Goal: Task Accomplishment & Management: Manage account settings

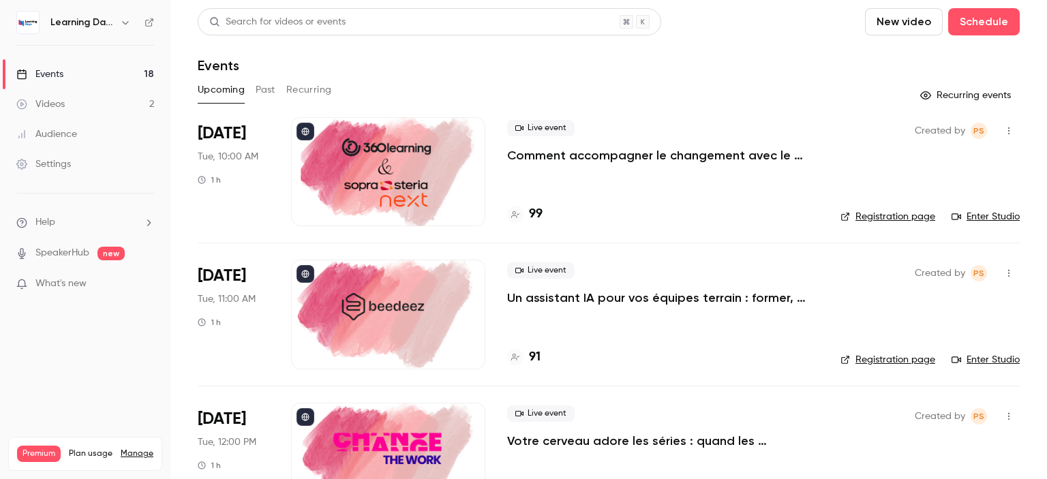
click at [76, 129] on div "Audience" at bounding box center [46, 134] width 61 height 14
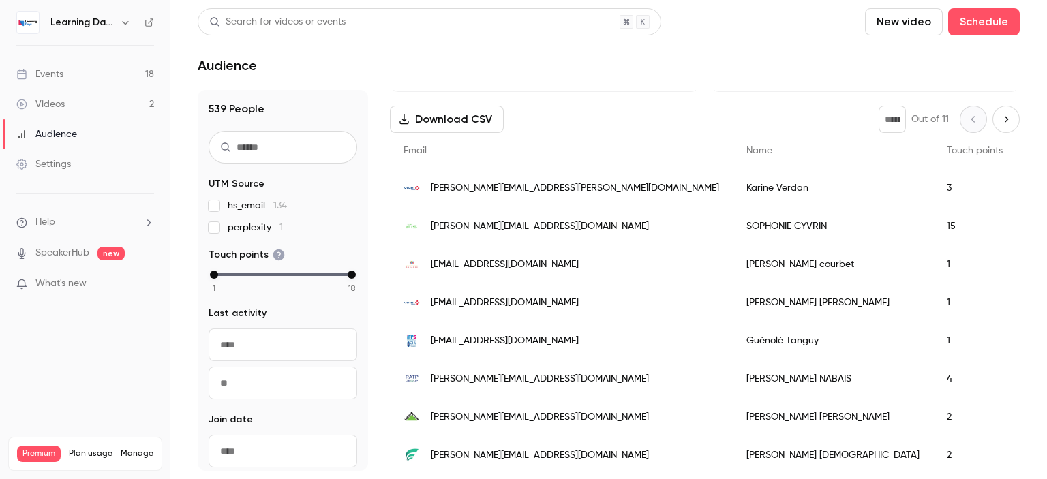
scroll to position [180, 0]
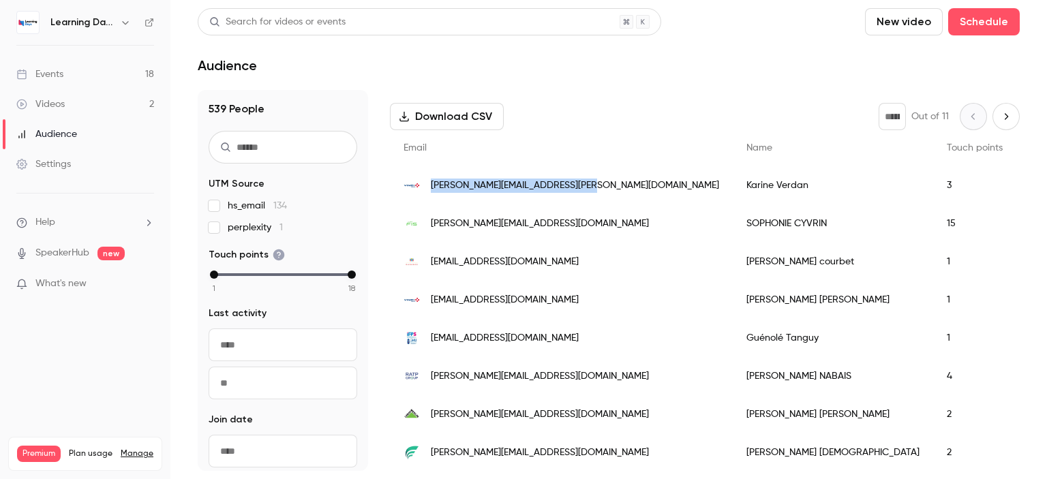
drag, startPoint x: 624, startPoint y: 192, endPoint x: 431, endPoint y: 187, distance: 192.9
click at [431, 187] on div "[PERSON_NAME][EMAIL_ADDRESS][PERSON_NAME][DOMAIN_NAME]" at bounding box center [561, 185] width 343 height 38
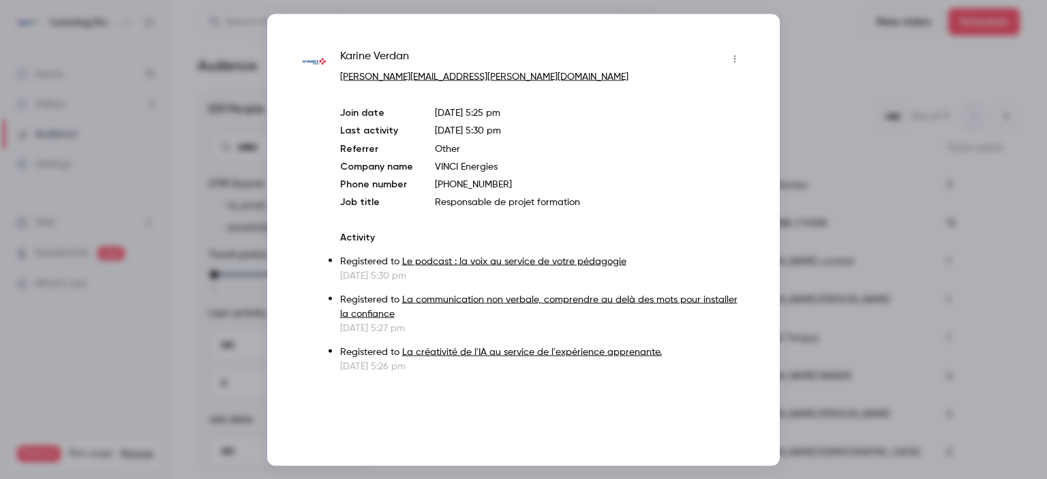
click at [453, 214] on div "Karine Verdan karine.verdan@vinci-energies.com Join date Sep 26, 2025 5:25 pm L…" at bounding box center [543, 210] width 406 height 325
click at [812, 55] on div at bounding box center [523, 239] width 1047 height 479
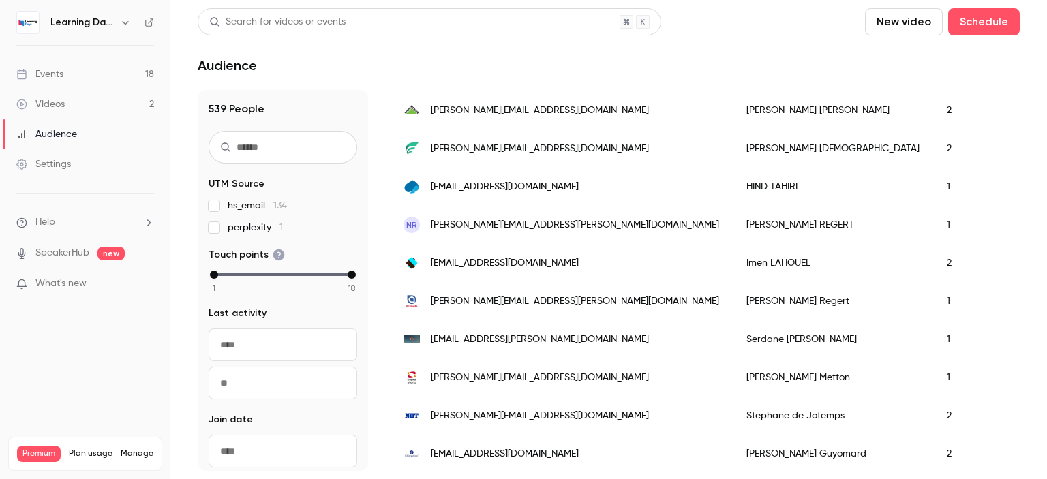
scroll to position [458, 0]
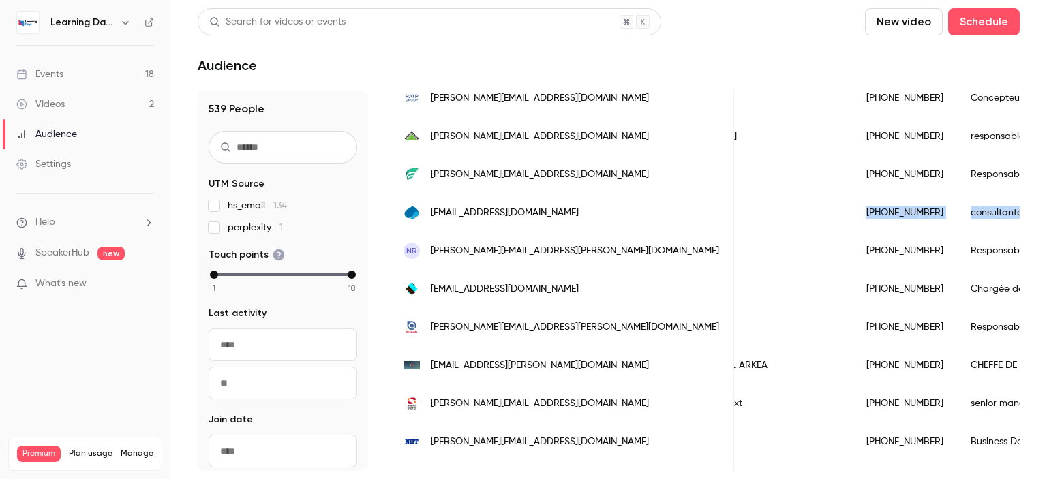
drag, startPoint x: 902, startPoint y: 215, endPoint x: 1020, endPoint y: 225, distance: 119.0
click at [1020, 225] on main "Search for videos or events New video Schedule Audience 539 People UTM Source h…" at bounding box center [608, 239] width 876 height 479
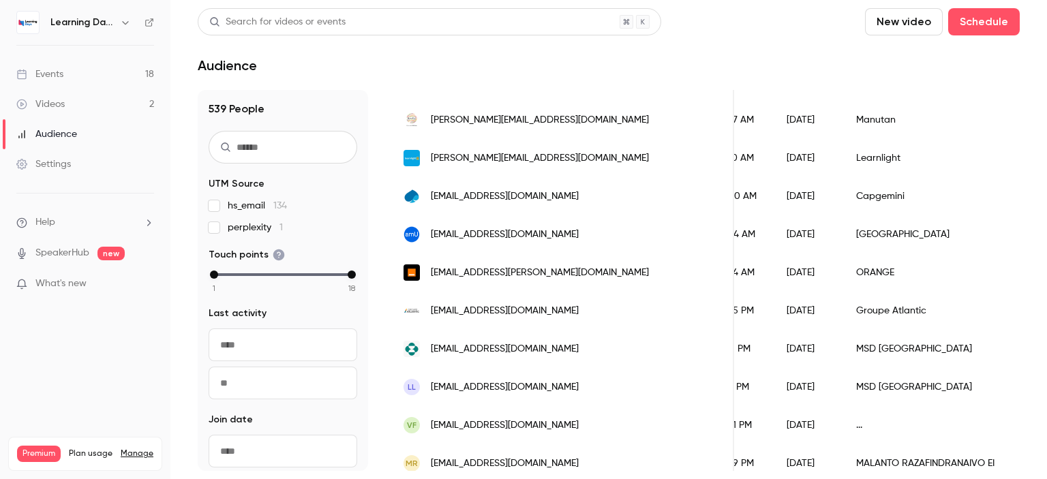
scroll to position [1794, 0]
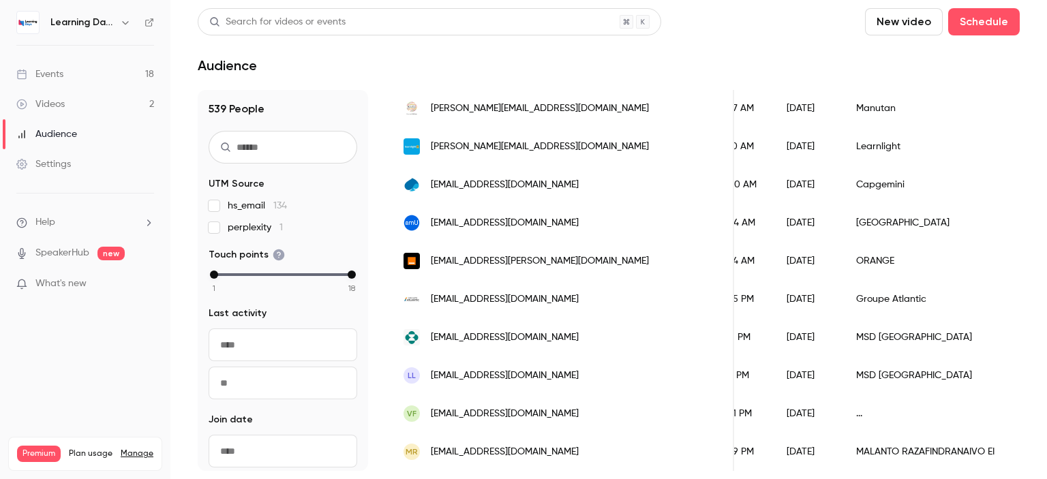
click at [63, 76] on div "Events" at bounding box center [39, 74] width 47 height 14
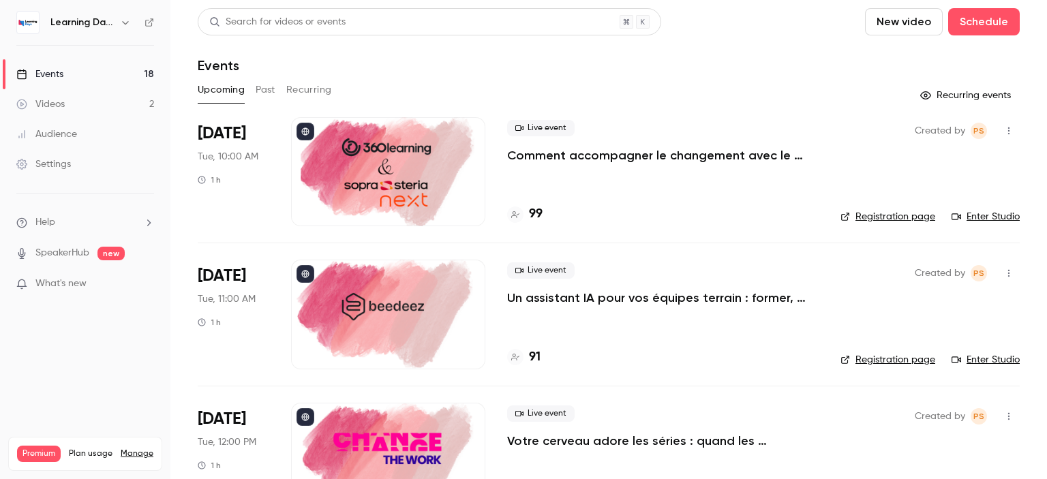
scroll to position [87, 0]
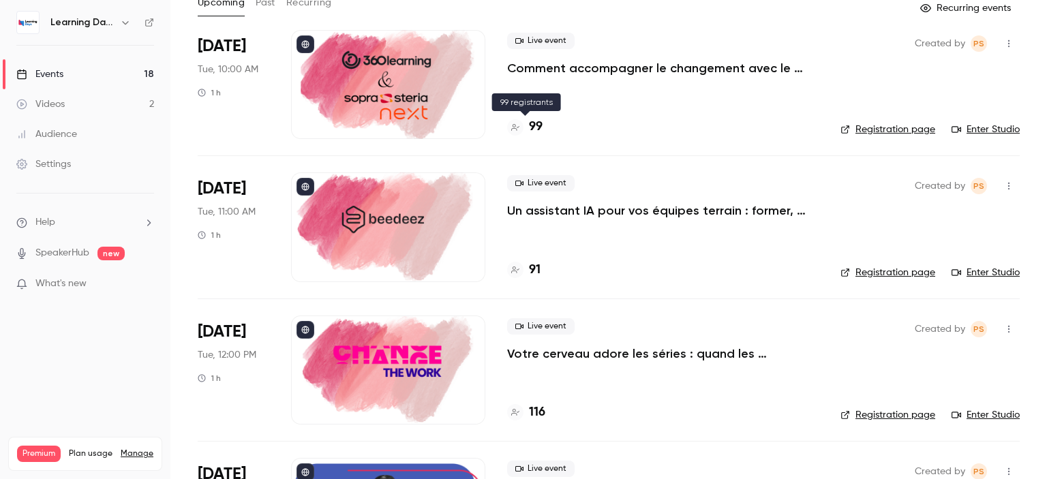
click at [539, 121] on h4 "99" at bounding box center [536, 127] width 14 height 18
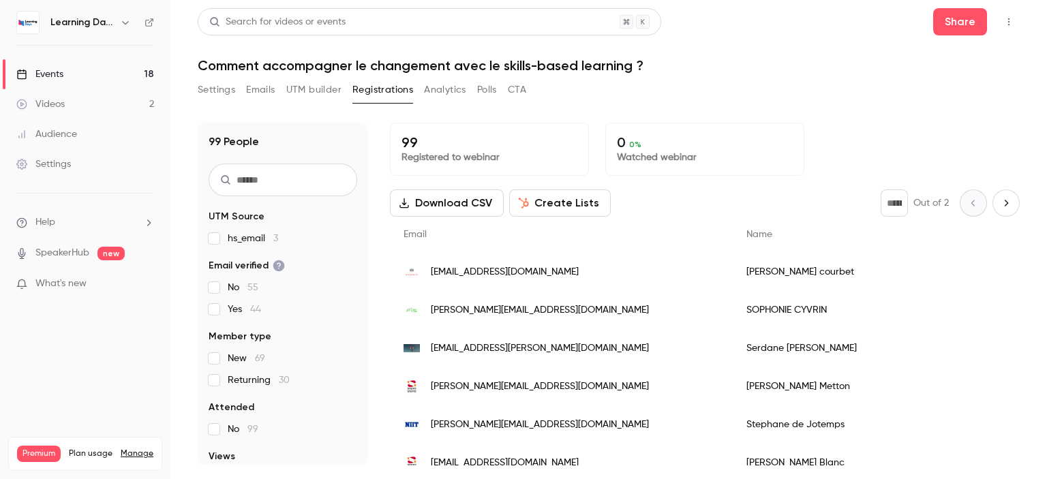
click at [50, 77] on div "Events" at bounding box center [39, 74] width 47 height 14
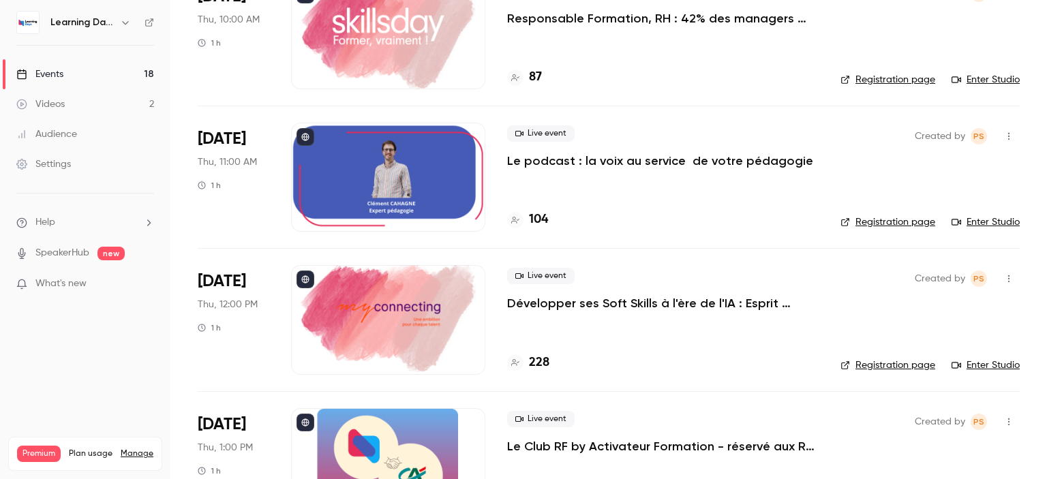
scroll to position [1798, 0]
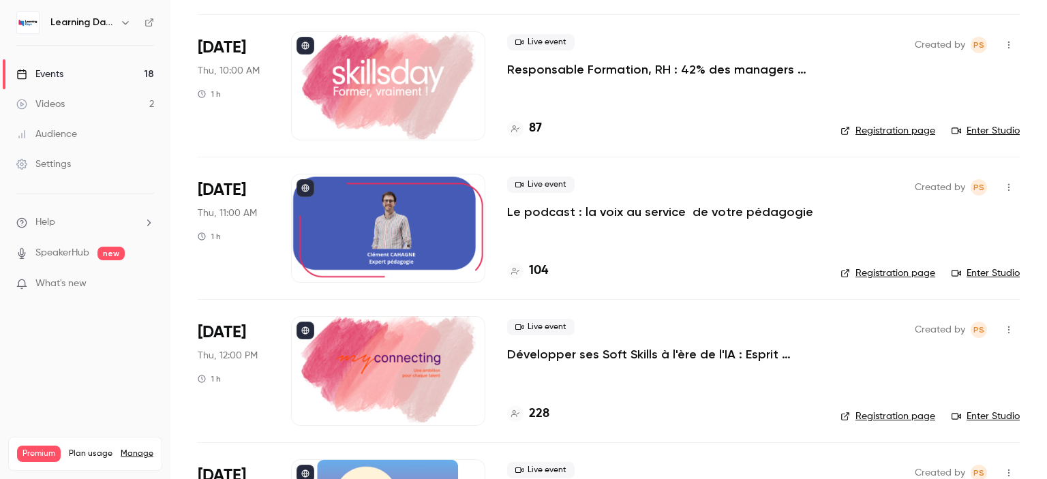
click at [685, 215] on p "Le podcast : la voix au service de votre pédagogie" at bounding box center [660, 212] width 306 height 16
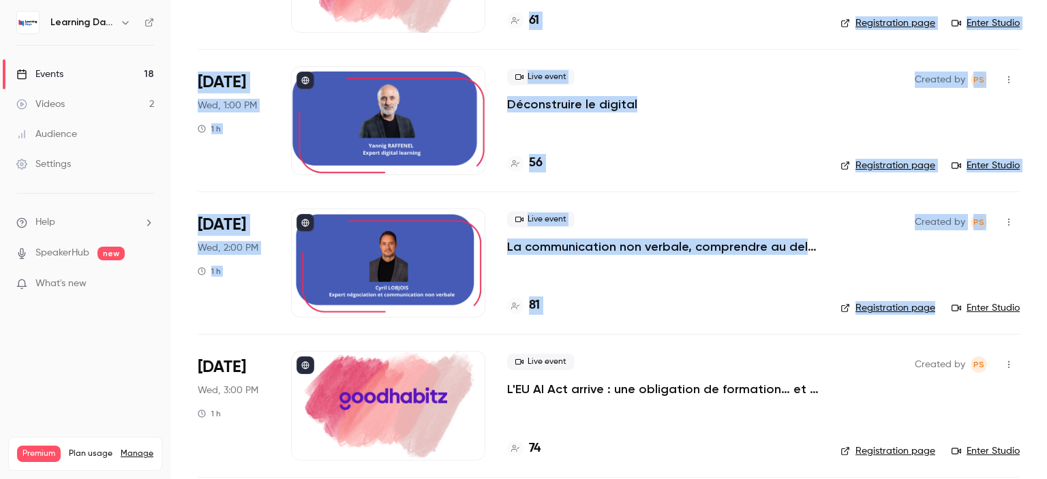
scroll to position [1111, 0]
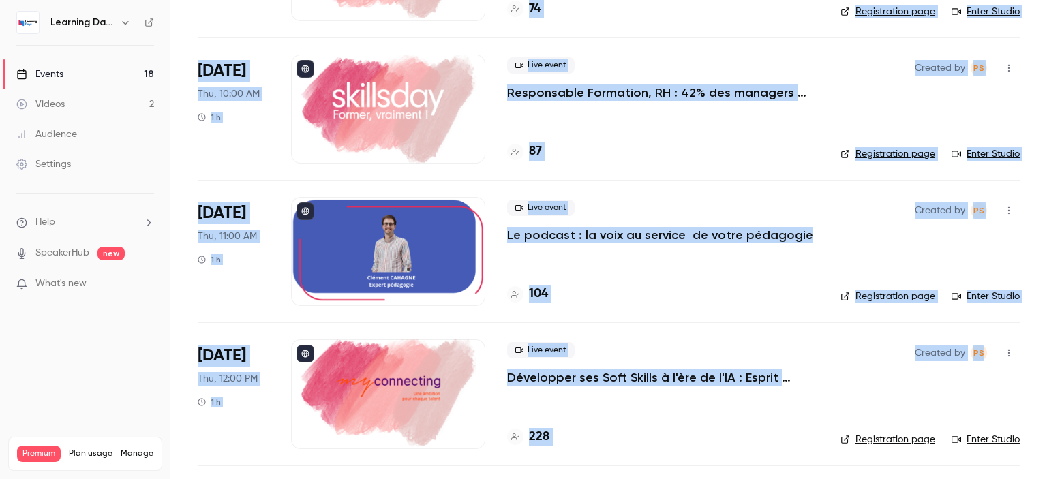
drag, startPoint x: 1046, startPoint y: 54, endPoint x: 1046, endPoint y: 359, distance: 304.7
click at [1046, 359] on main "Search for videos or events New video Schedule Events Upcoming Past Recurring R…" at bounding box center [608, 239] width 876 height 479
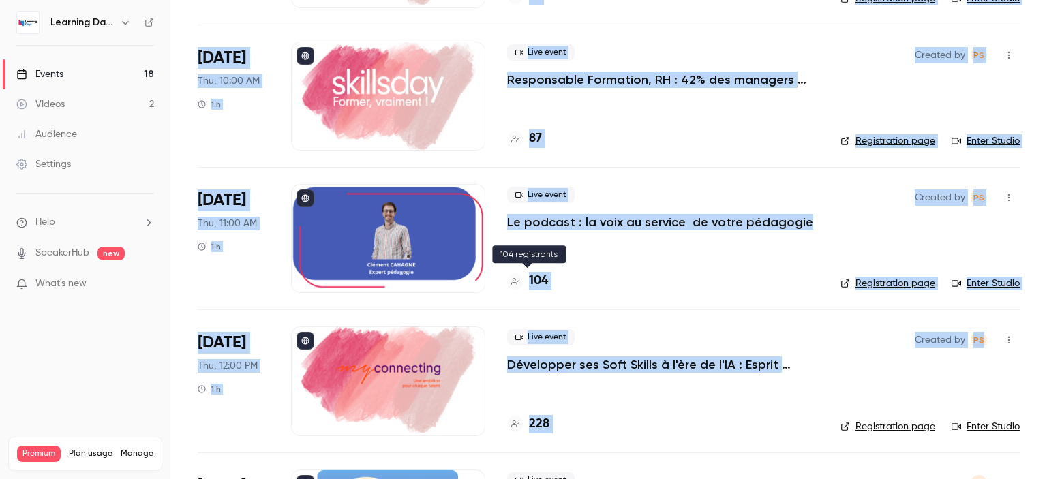
click at [545, 277] on h4 "104" at bounding box center [538, 281] width 19 height 18
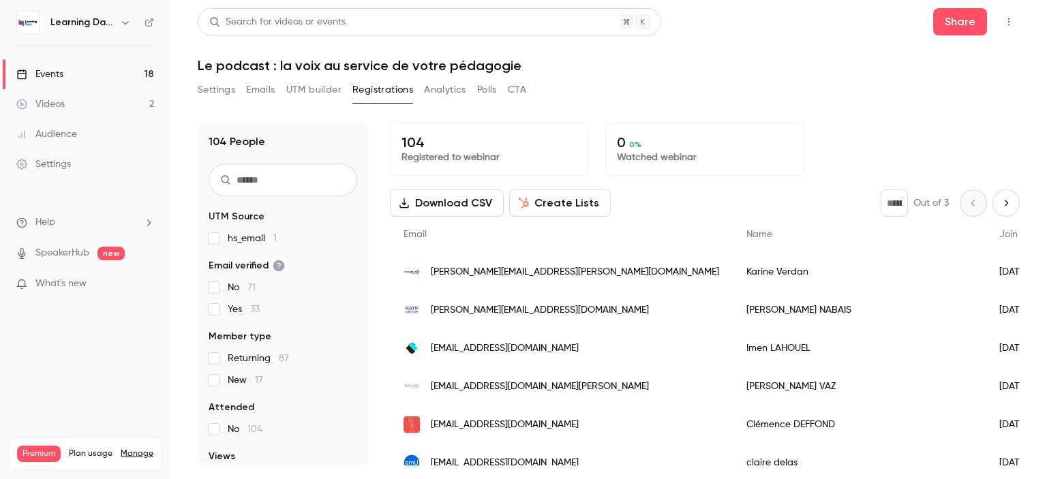
click at [435, 200] on button "Download CSV" at bounding box center [447, 202] width 114 height 27
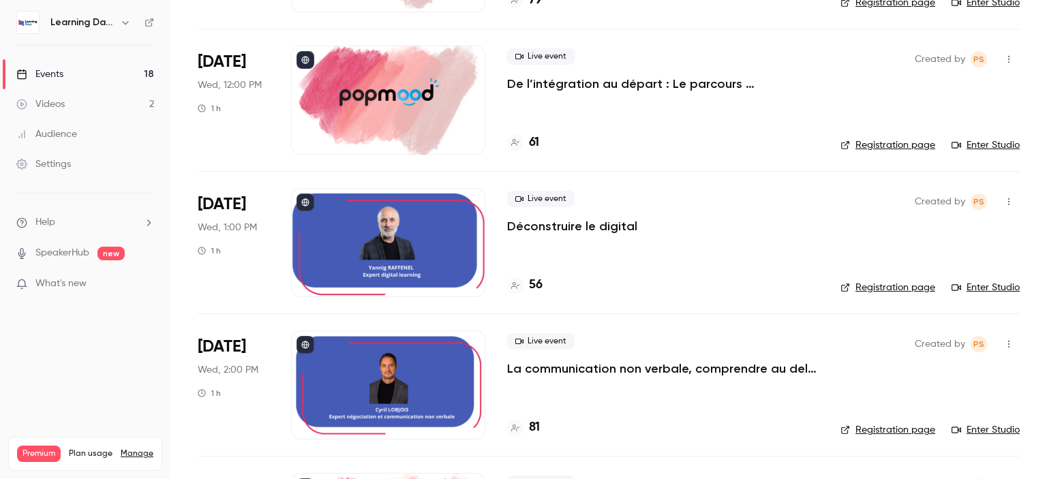
scroll to position [1251, 0]
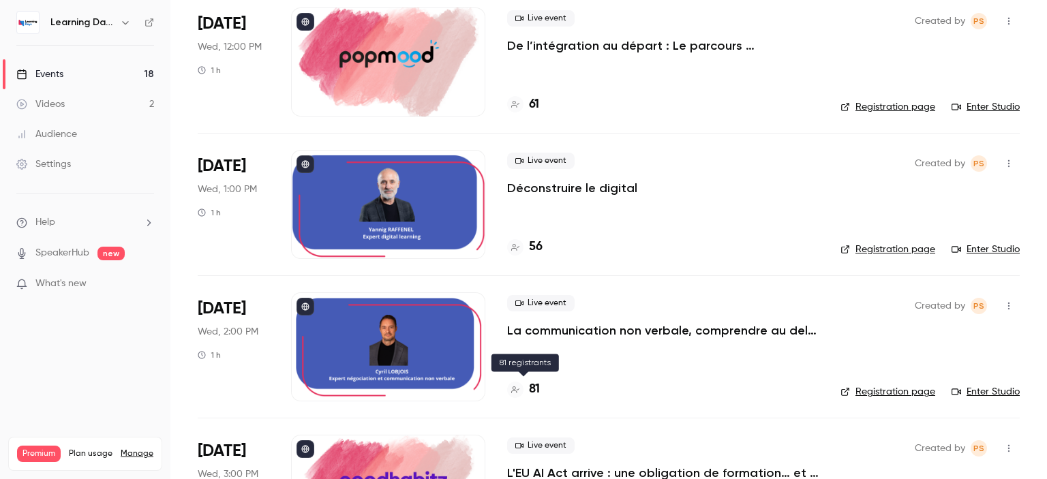
click at [532, 387] on h4 "81" at bounding box center [534, 389] width 11 height 18
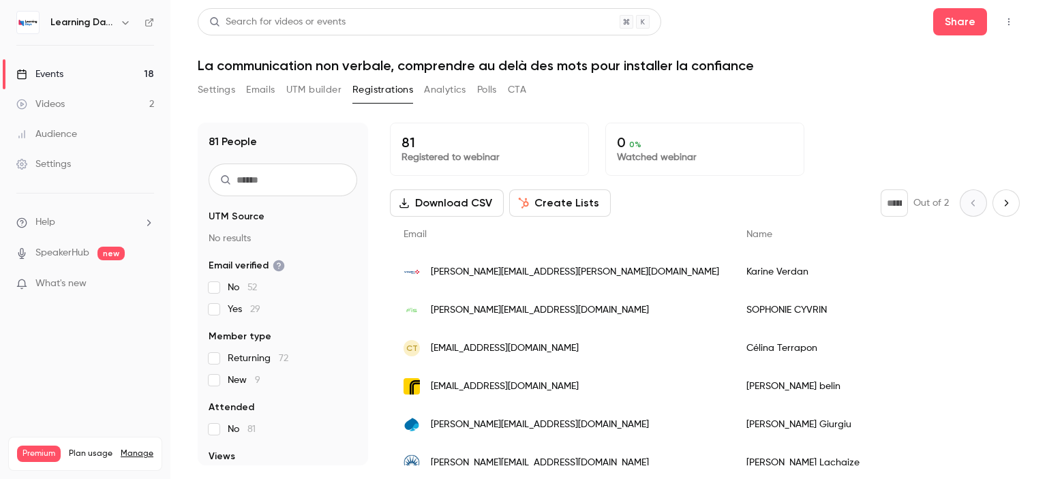
click at [429, 200] on button "Download CSV" at bounding box center [447, 202] width 114 height 27
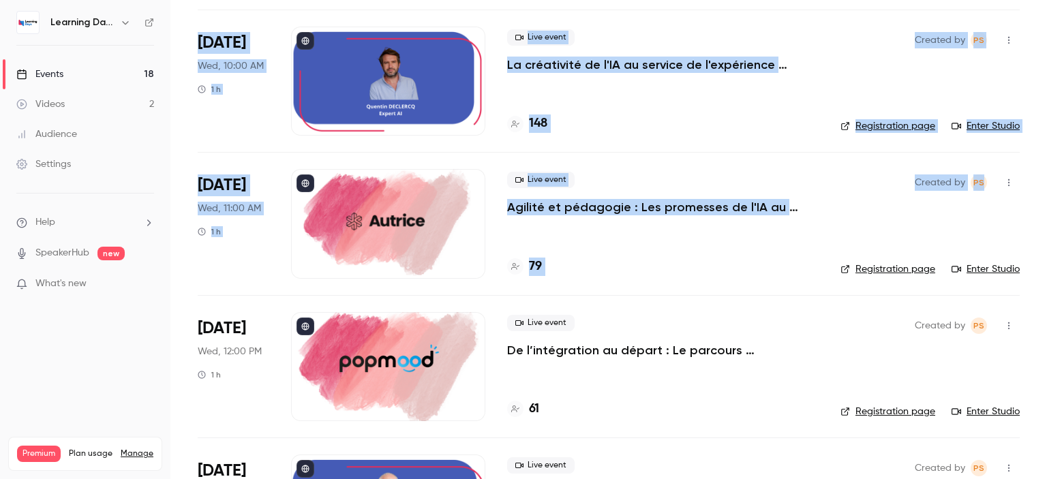
scroll to position [960, 0]
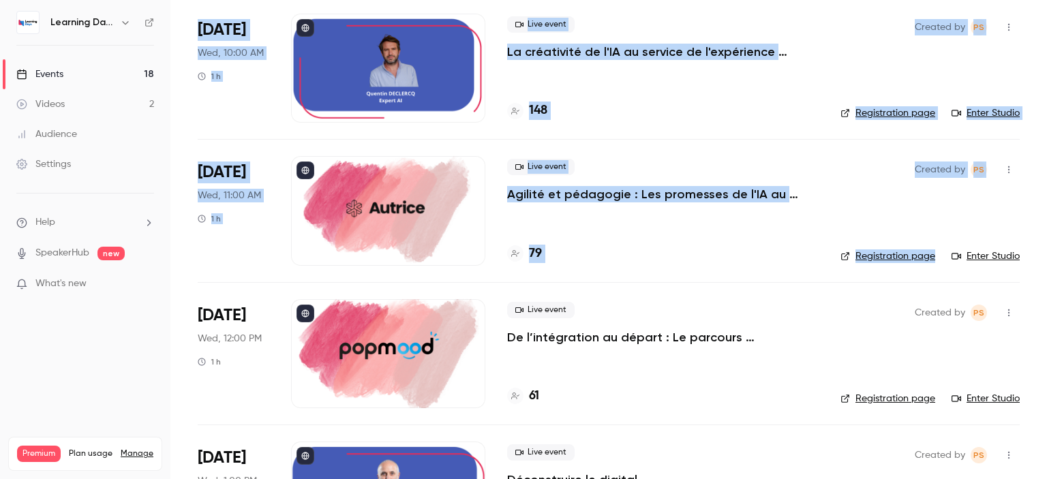
drag, startPoint x: 1046, startPoint y: 51, endPoint x: 1046, endPoint y: 215, distance: 163.6
click at [1046, 215] on main "Search for videos or events New video Schedule Events Upcoming Past Recurring R…" at bounding box center [608, 239] width 876 height 479
click at [543, 111] on h4 "148" at bounding box center [538, 111] width 18 height 18
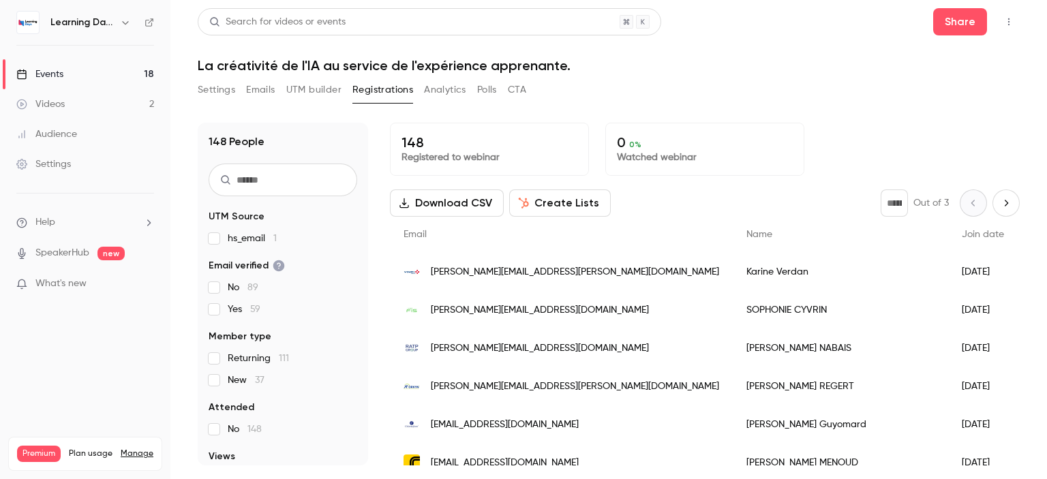
click at [90, 70] on link "Events 18" at bounding box center [85, 74] width 170 height 30
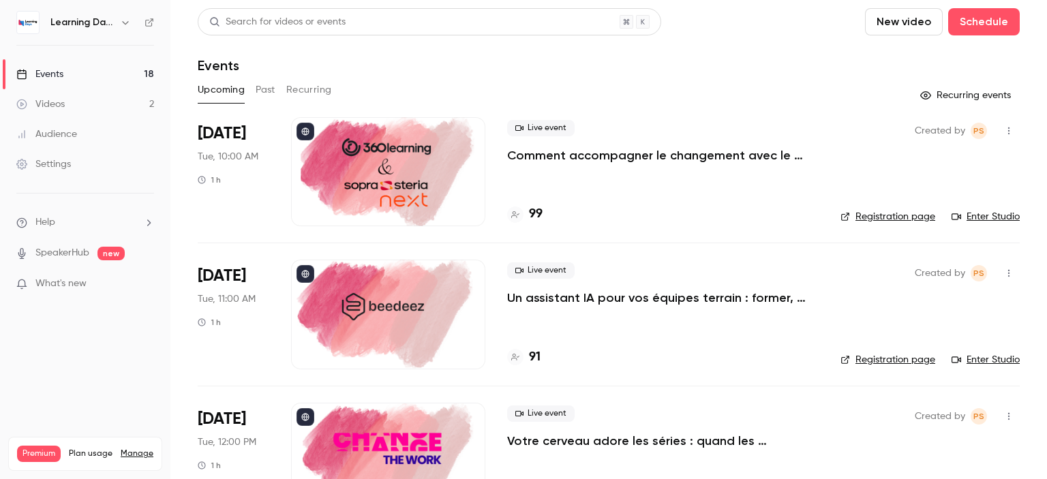
click at [80, 155] on link "Settings" at bounding box center [85, 164] width 170 height 30
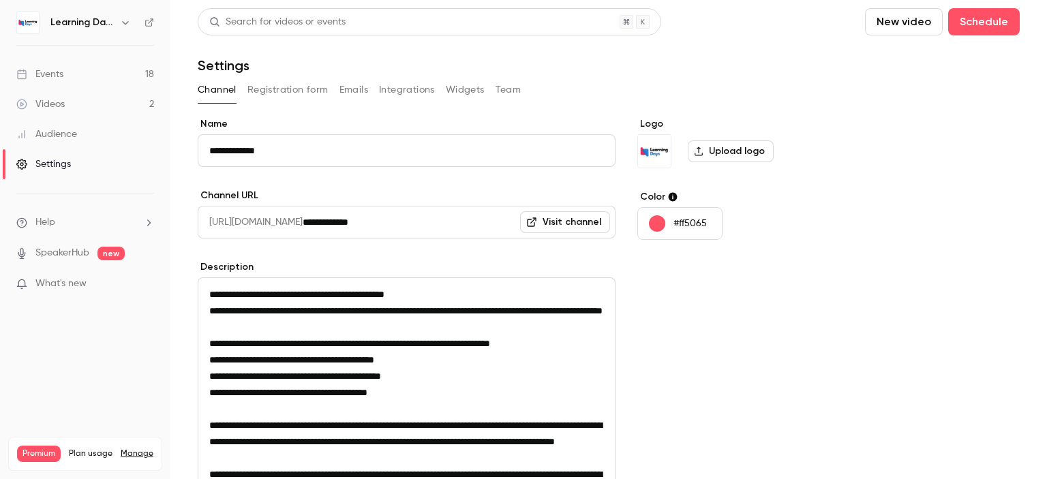
scroll to position [240, 0]
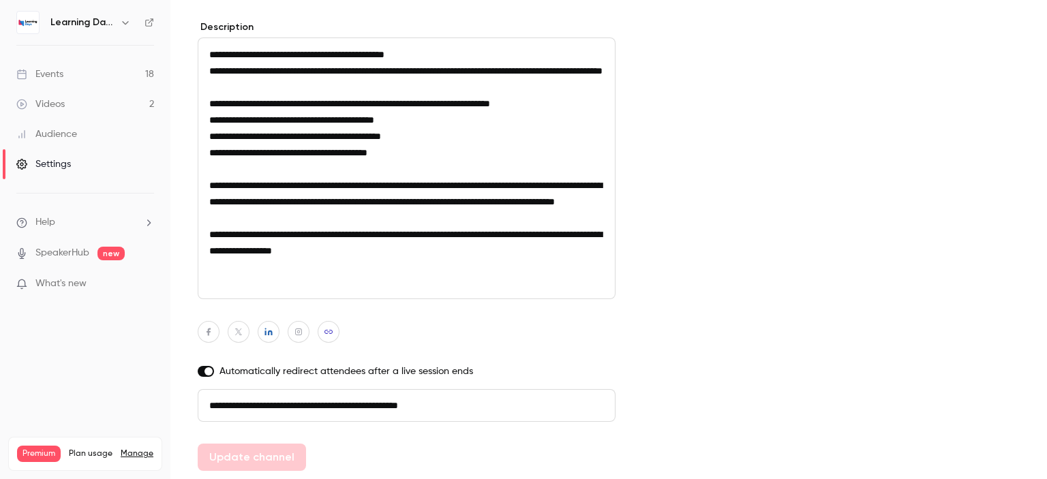
click at [61, 102] on div "Videos" at bounding box center [40, 104] width 48 height 14
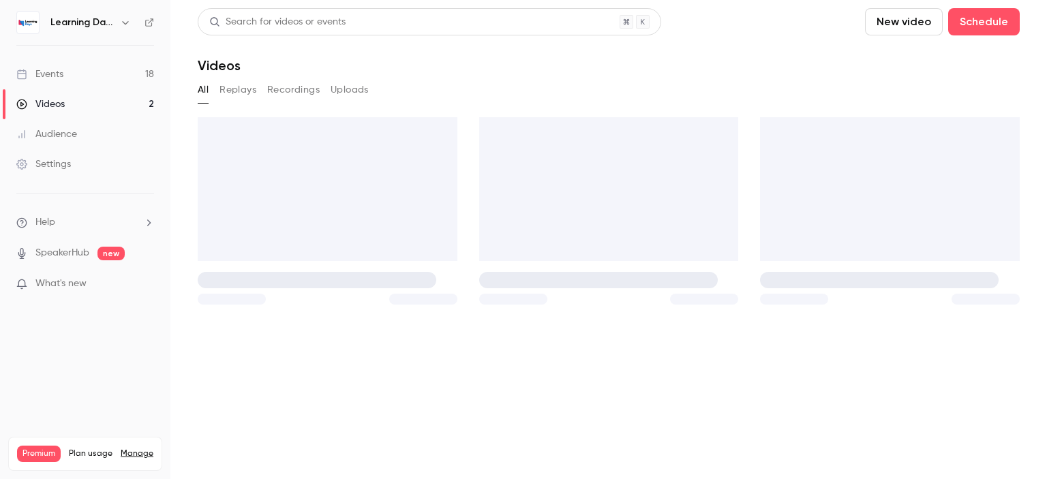
click at [61, 73] on div "Events" at bounding box center [39, 74] width 47 height 14
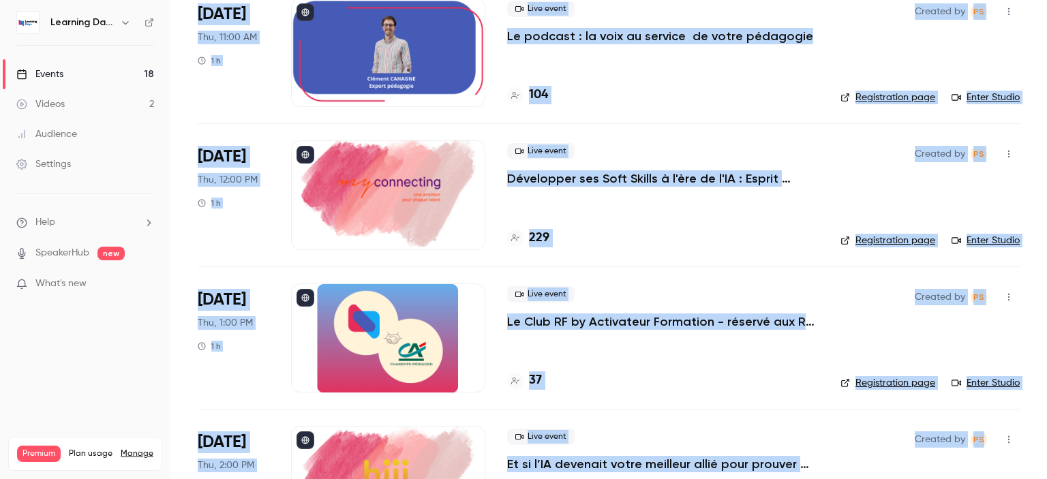
scroll to position [1977, 0]
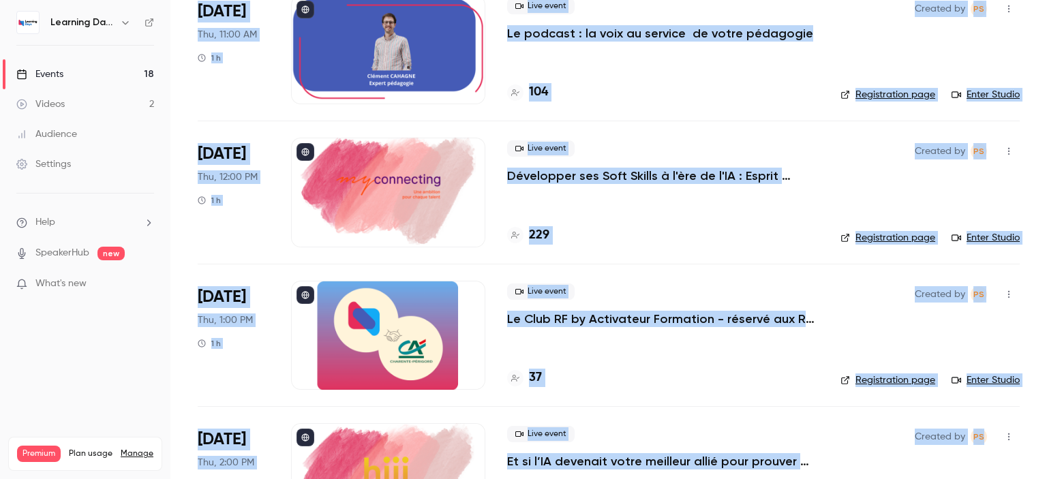
drag, startPoint x: 1046, startPoint y: 73, endPoint x: 1046, endPoint y: 409, distance: 336.0
click at [1046, 409] on main "Search for videos or events New video Schedule Events Upcoming Past Recurring R…" at bounding box center [608, 239] width 876 height 479
click at [750, 311] on p "Le Club RF by Activateur Formation - réservé aux RF - La formation, bien plus q…" at bounding box center [662, 319] width 311 height 16
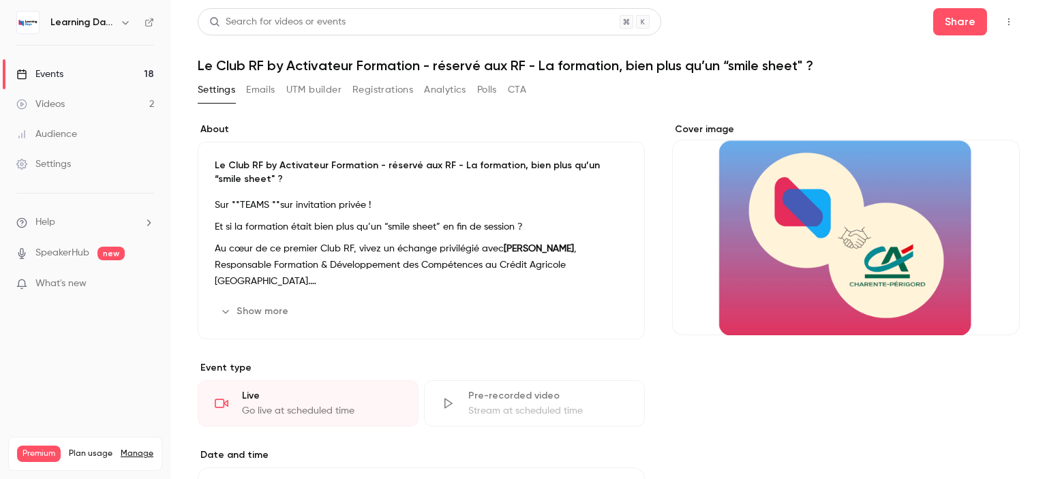
click at [403, 87] on button "Registrations" at bounding box center [382, 90] width 61 height 22
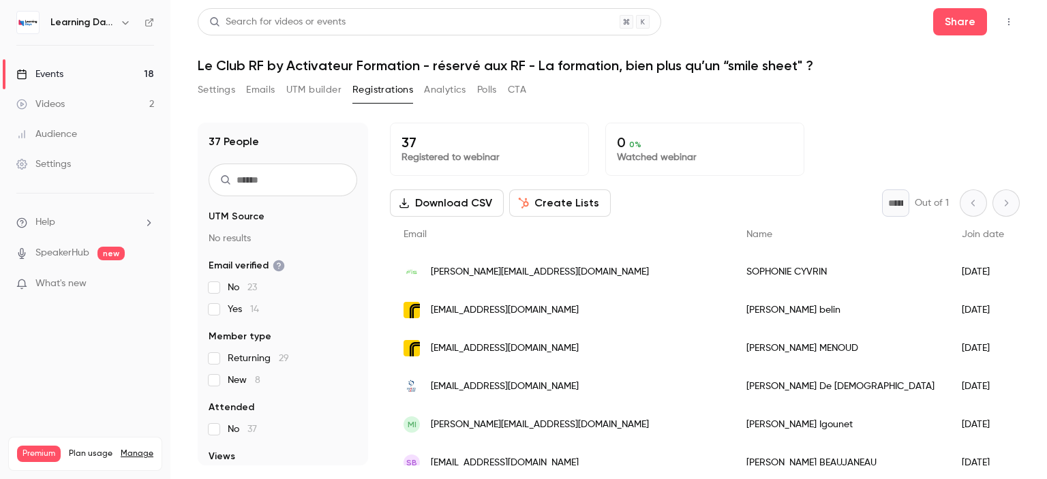
click at [459, 87] on button "Analytics" at bounding box center [445, 90] width 42 height 22
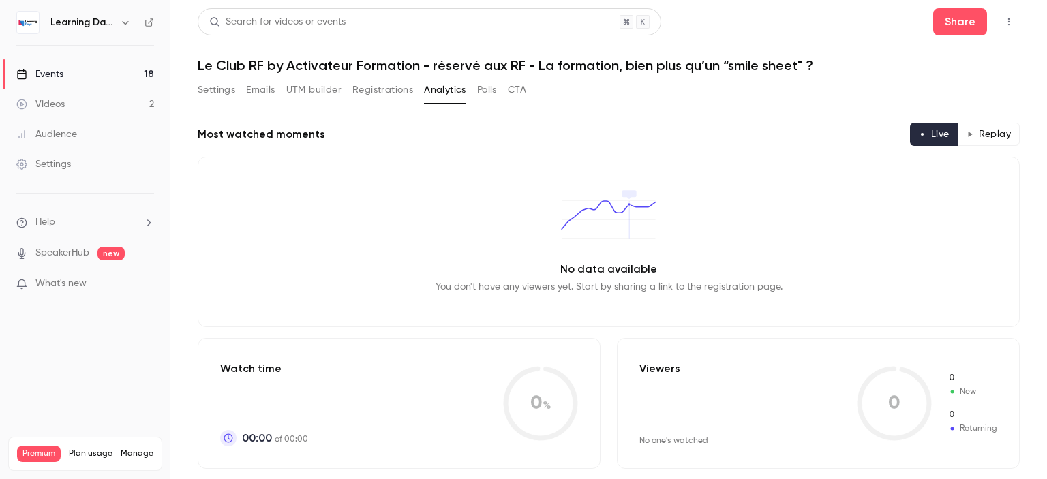
click at [488, 87] on button "Polls" at bounding box center [487, 90] width 20 height 22
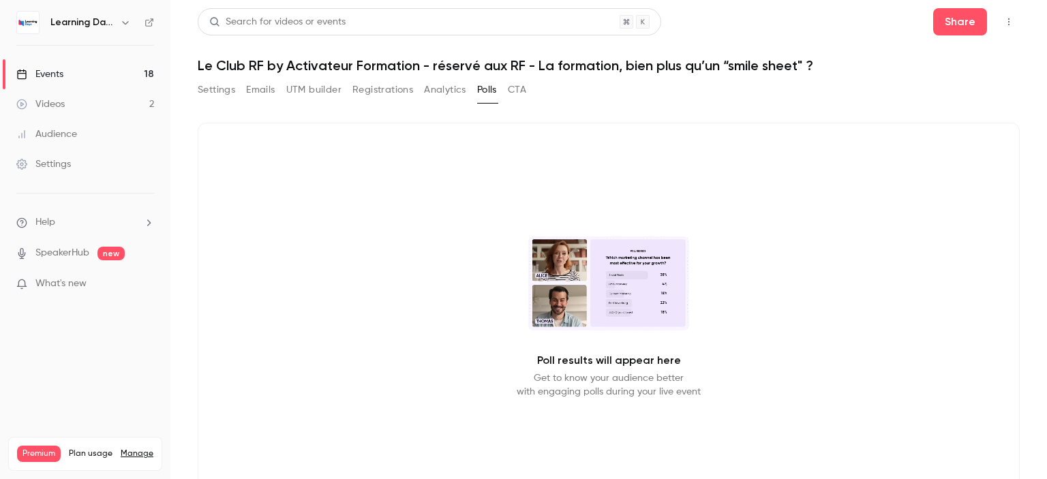
click at [521, 90] on button "CTA" at bounding box center [517, 90] width 18 height 22
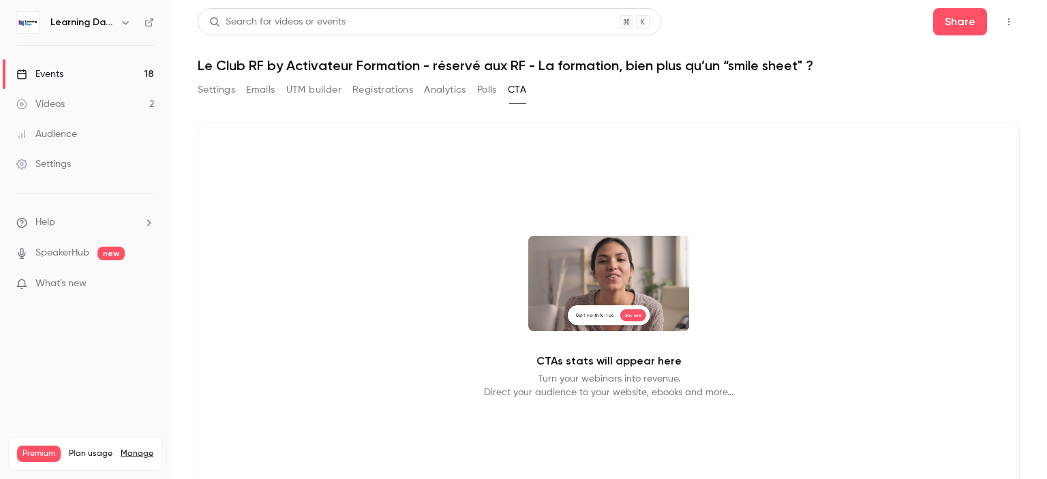
click at [320, 94] on button "UTM builder" at bounding box center [313, 90] width 55 height 22
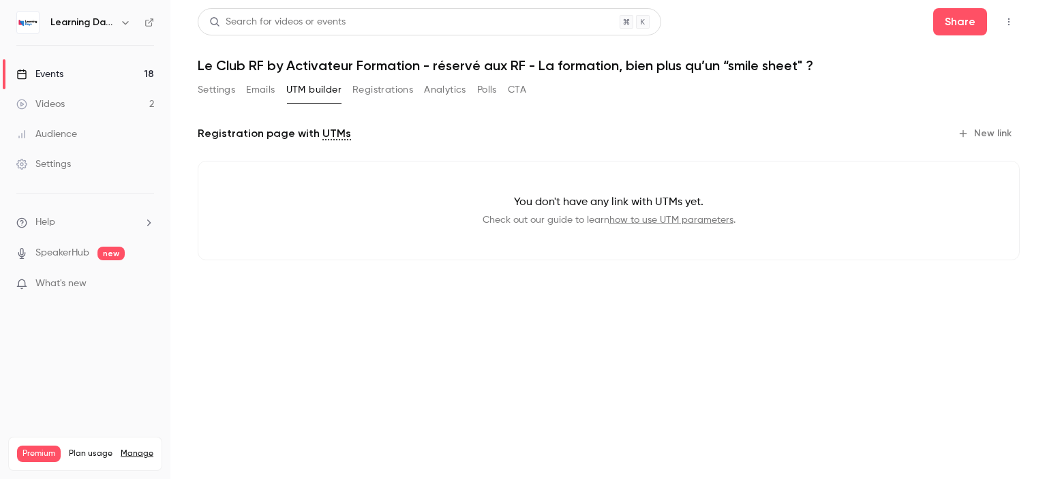
click at [256, 93] on button "Emails" at bounding box center [260, 90] width 29 height 22
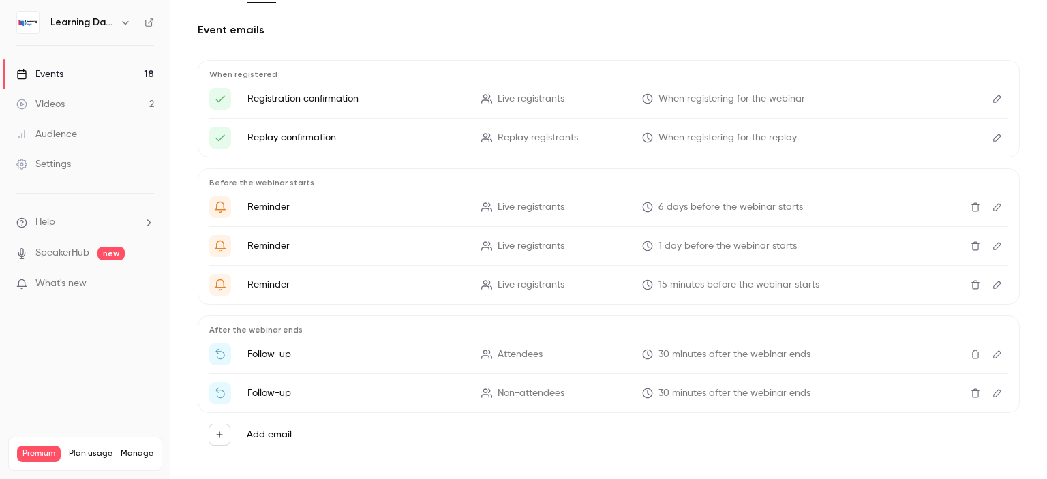
scroll to position [112, 0]
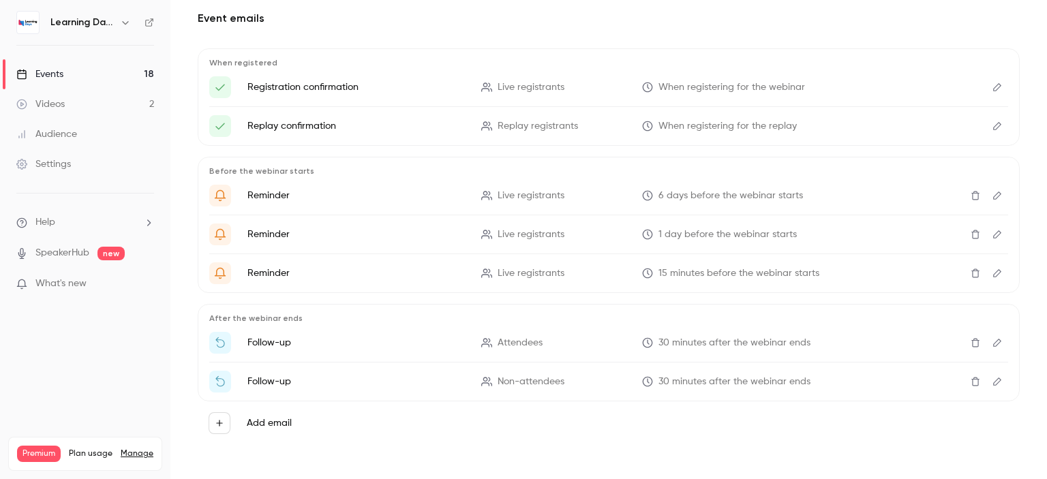
click at [992, 193] on icon "Edit" at bounding box center [997, 196] width 11 height 10
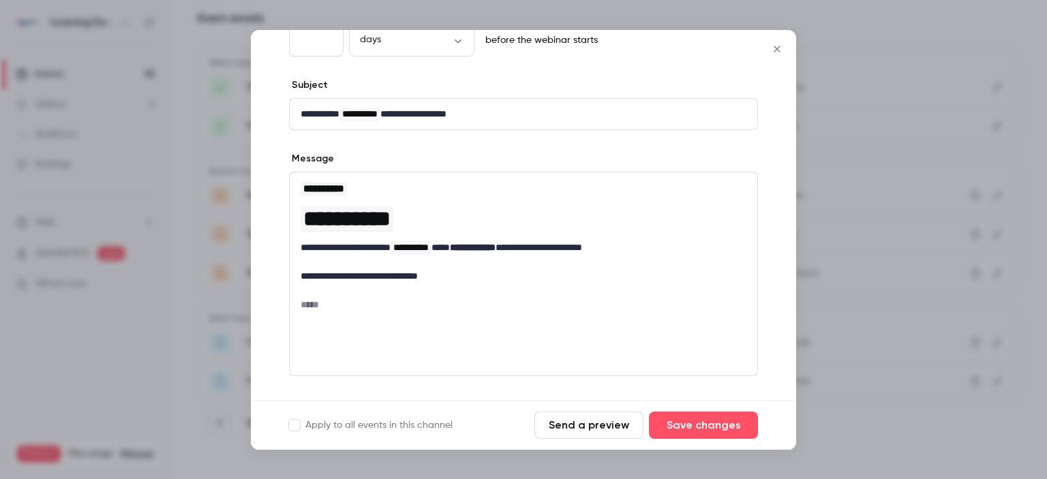
scroll to position [0, 0]
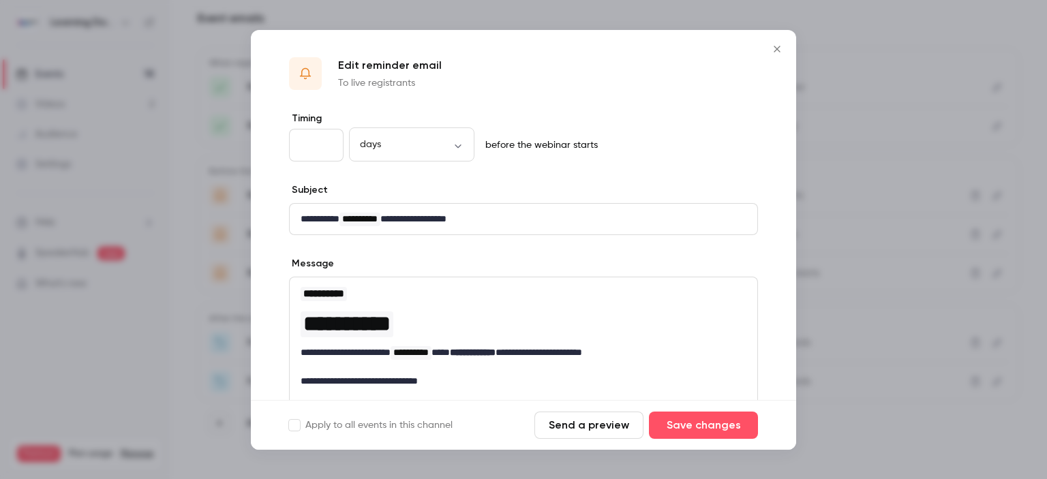
click at [777, 55] on button "Close" at bounding box center [776, 48] width 27 height 27
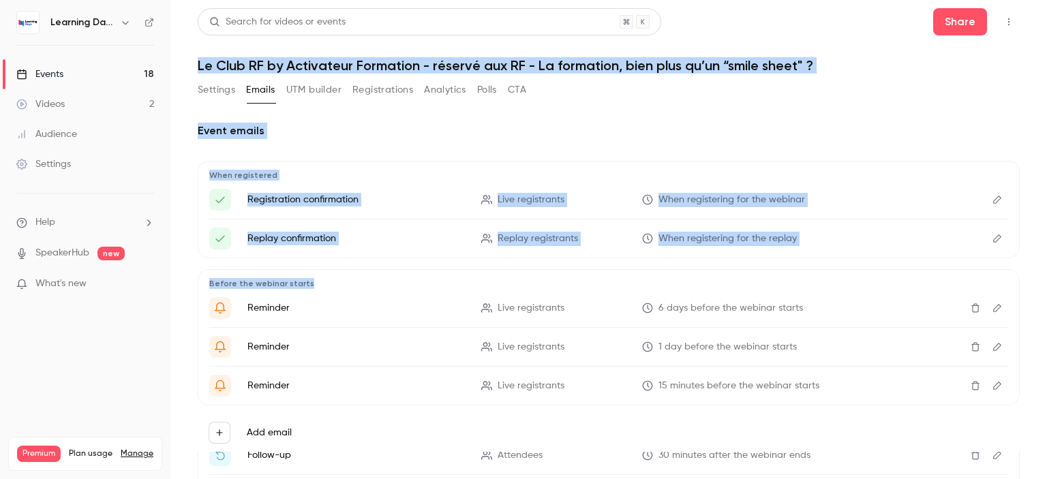
drag, startPoint x: 1046, startPoint y: 147, endPoint x: 1042, endPoint y: -22, distance: 168.4
click at [1042, 0] on html "Learning Days Events 18 Videos 2 Audience Settings Help SpeakerHub new What's n…" at bounding box center [523, 293] width 1047 height 586
click at [87, 76] on link "Events 18" at bounding box center [85, 74] width 170 height 30
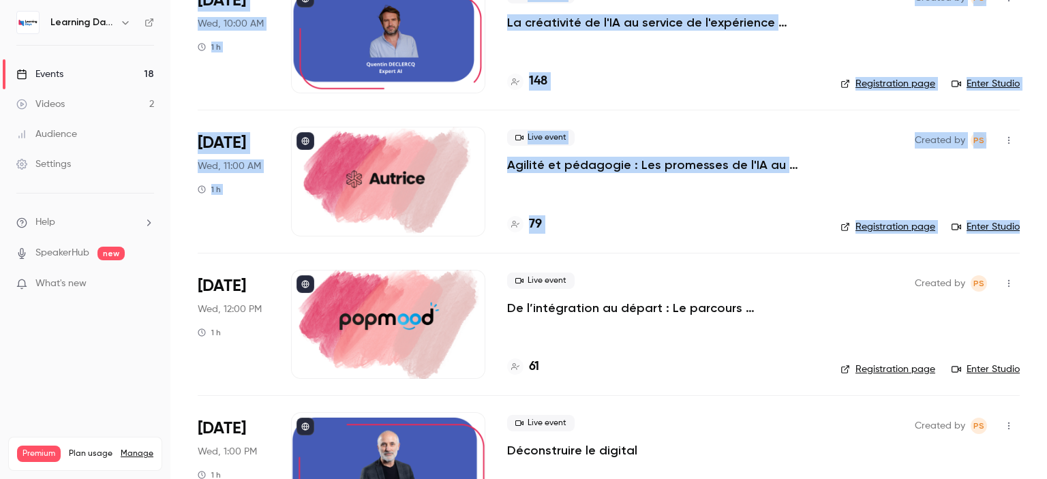
scroll to position [1005, 0]
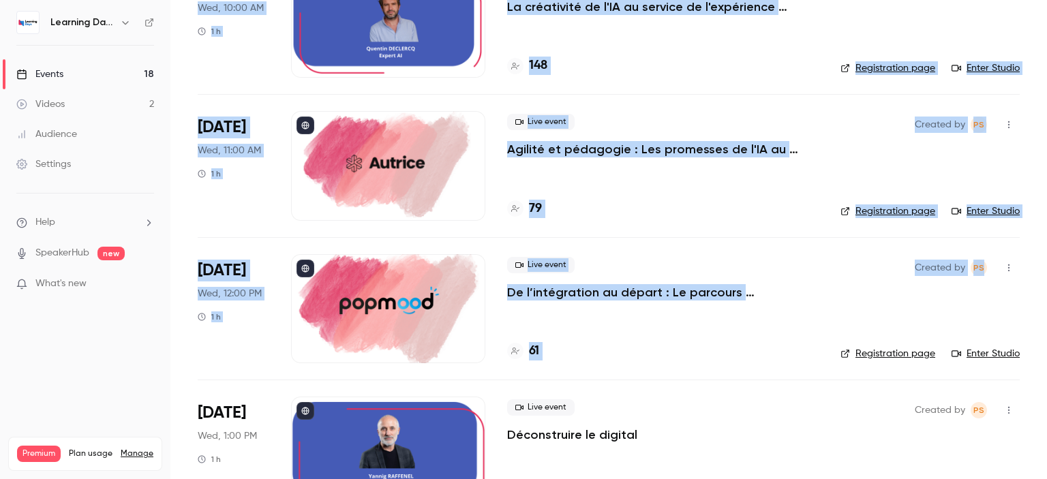
drag, startPoint x: 1046, startPoint y: 73, endPoint x: 1046, endPoint y: 244, distance: 171.1
click at [1046, 244] on main "Search for videos or events New video Schedule Events Upcoming Past Recurring R…" at bounding box center [608, 239] width 876 height 479
click at [619, 290] on p "De l’intégration au départ : Le parcours collaborateur comme moteur de fidélité…" at bounding box center [662, 292] width 311 height 16
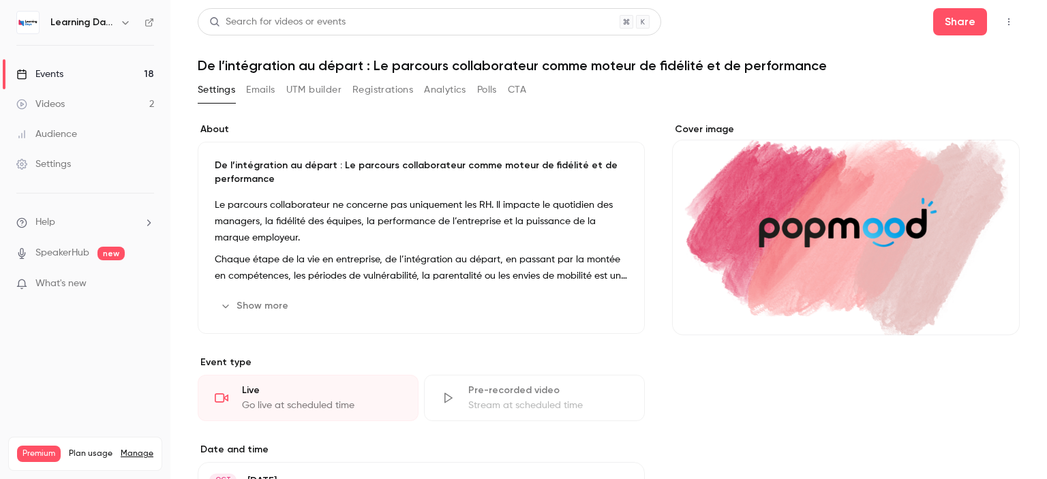
click at [266, 89] on button "Emails" at bounding box center [260, 90] width 29 height 22
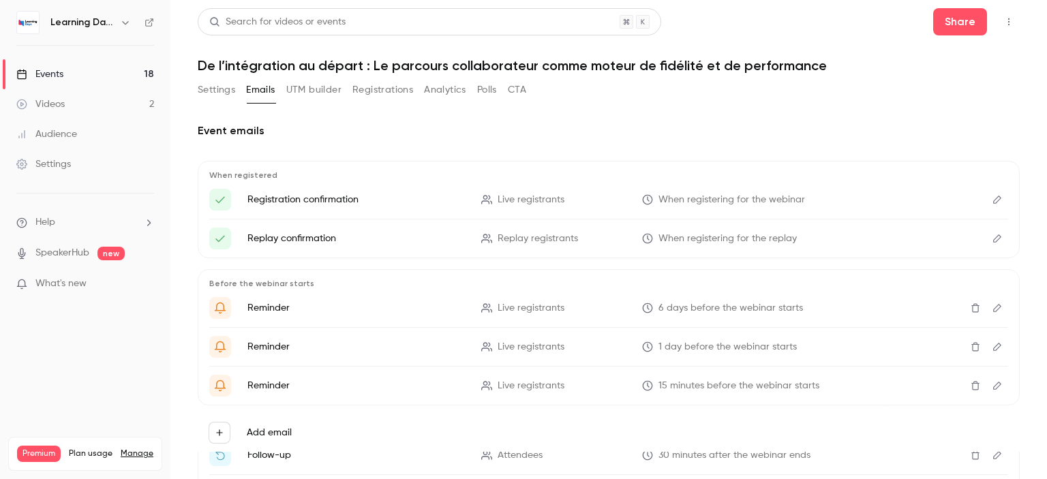
click at [65, 73] on link "Events 18" at bounding box center [85, 74] width 170 height 30
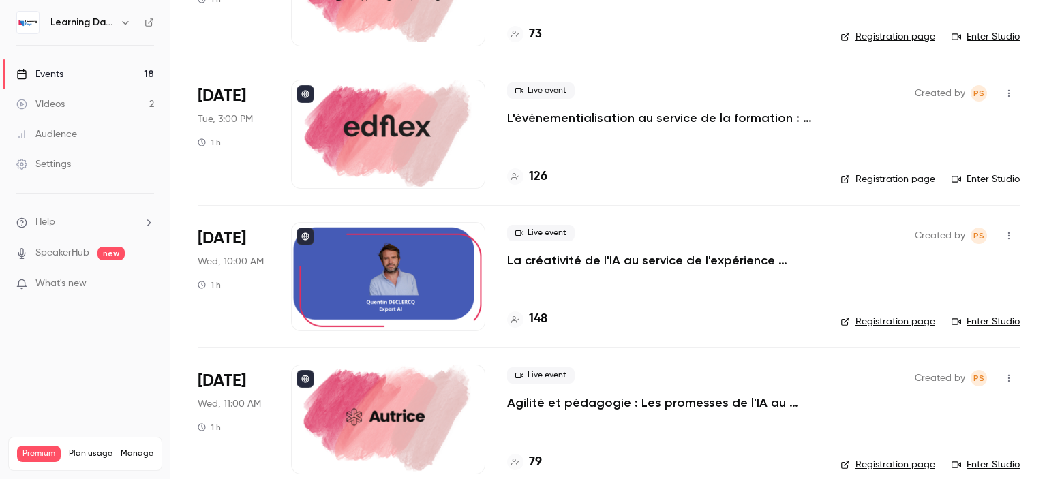
scroll to position [507, 0]
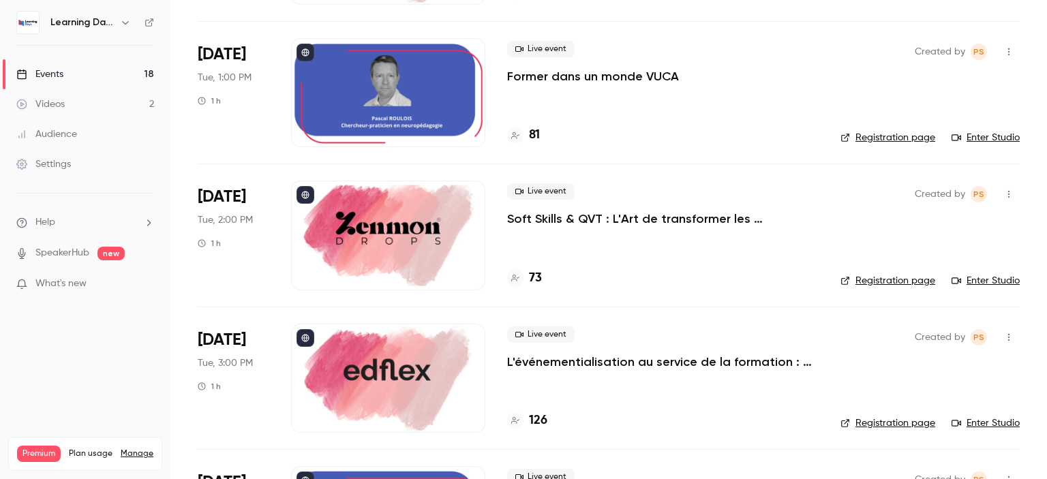
click at [540, 414] on h4 "126" at bounding box center [538, 421] width 18 height 18
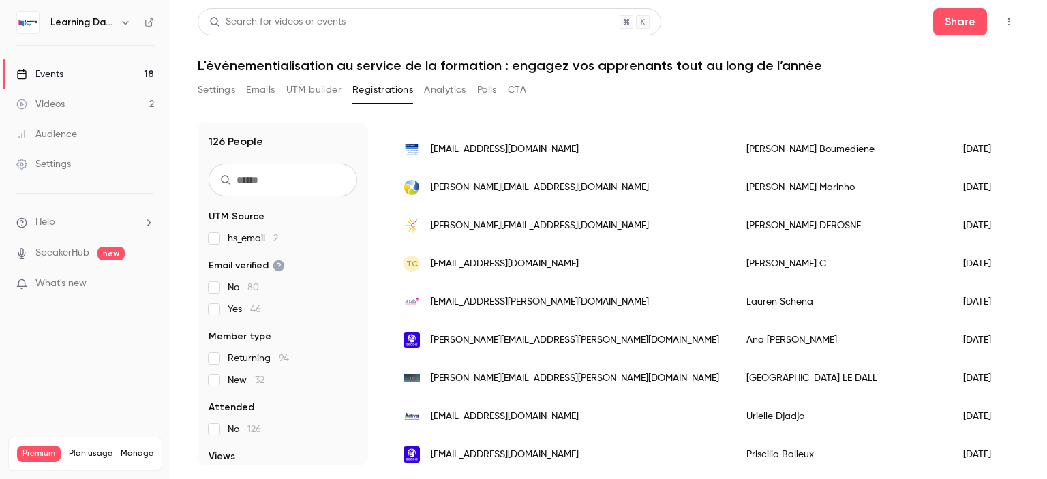
scroll to position [1678, 0]
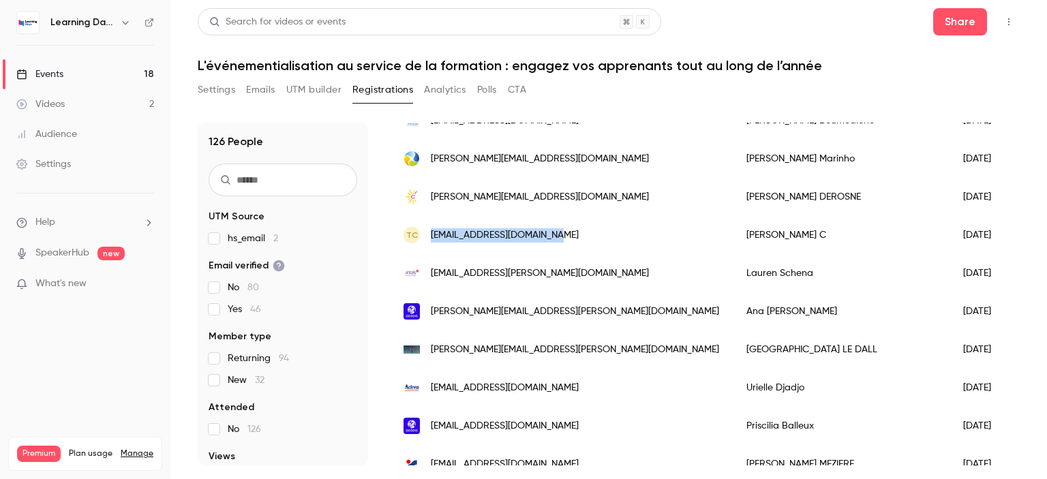
drag, startPoint x: 579, startPoint y: 232, endPoint x: 427, endPoint y: 222, distance: 152.3
click at [427, 222] on div "TC [EMAIL_ADDRESS][DOMAIN_NAME]" at bounding box center [561, 235] width 343 height 38
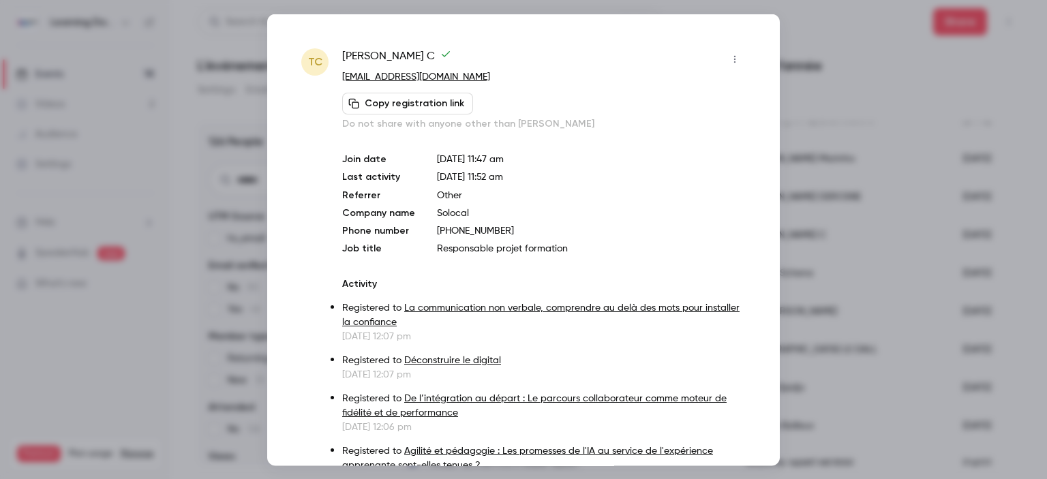
click at [825, 50] on div at bounding box center [523, 239] width 1047 height 479
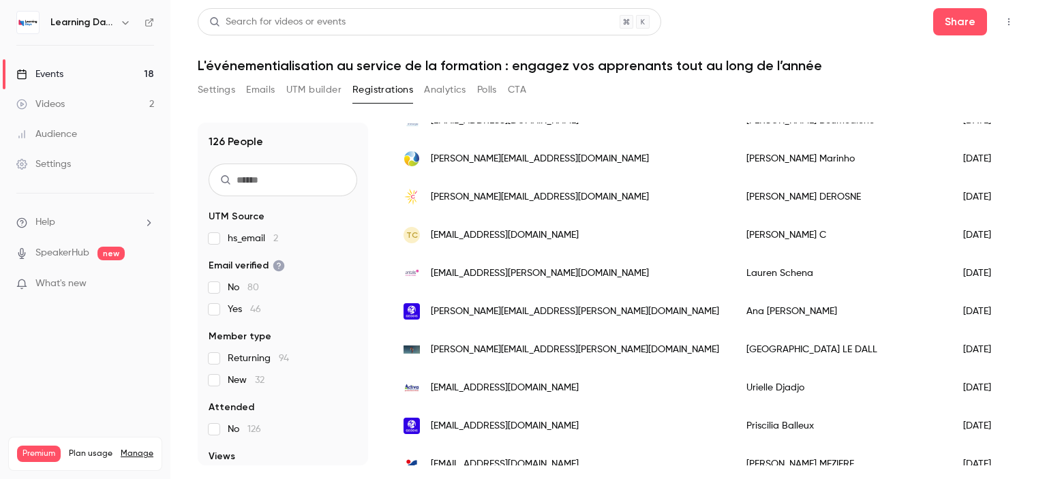
click at [95, 71] on link "Events 18" at bounding box center [85, 74] width 170 height 30
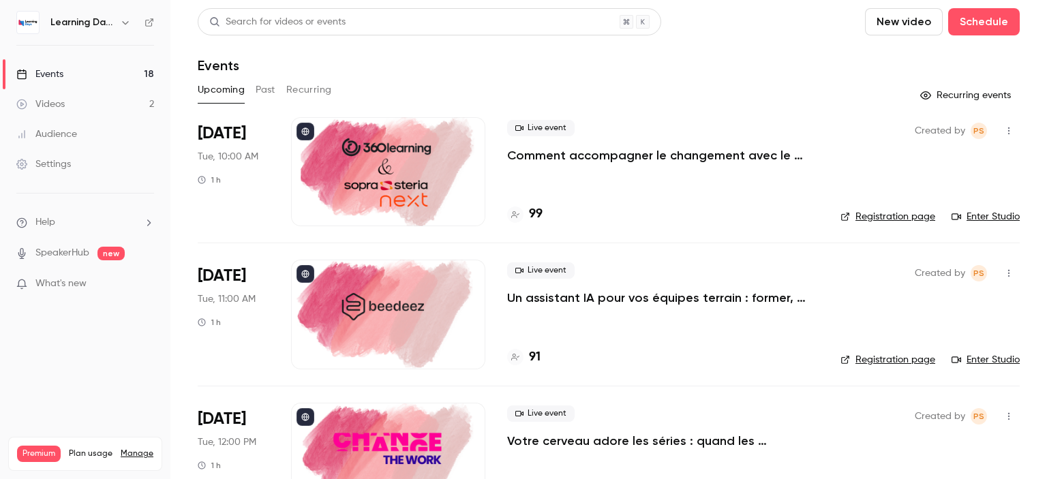
click at [56, 136] on div "Audience" at bounding box center [46, 134] width 61 height 14
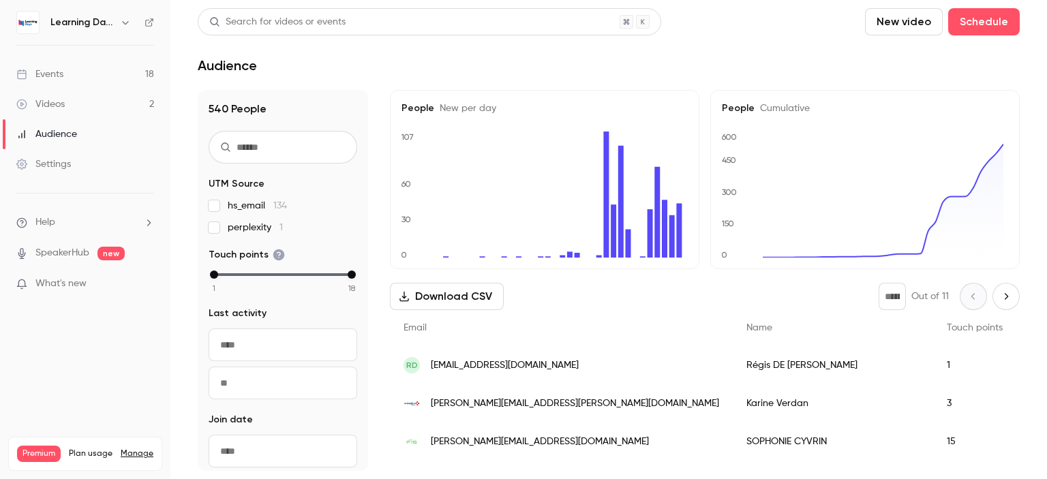
click at [256, 232] on span "perplexity 1" at bounding box center [255, 228] width 55 height 14
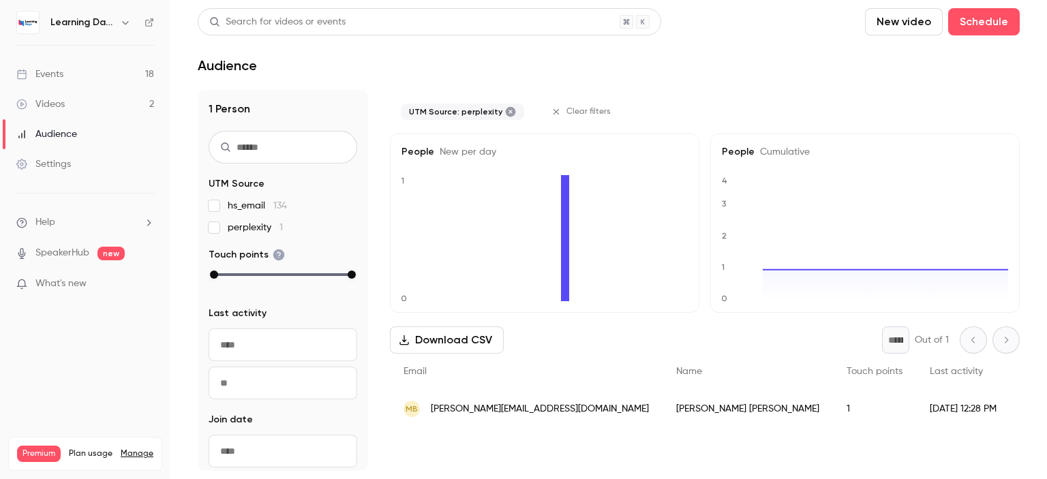
click at [248, 228] on span "perplexity 1" at bounding box center [255, 228] width 55 height 14
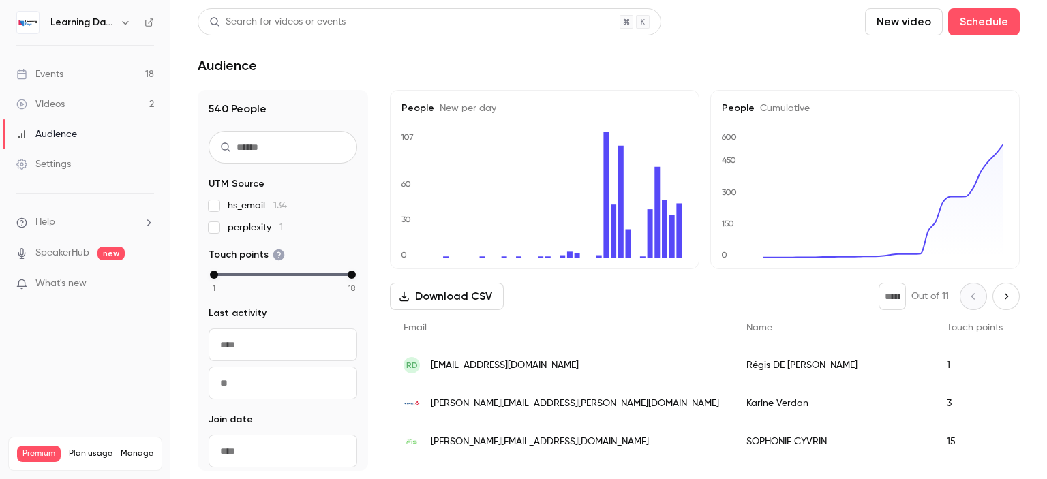
click at [248, 228] on span "perplexity 1" at bounding box center [255, 228] width 55 height 14
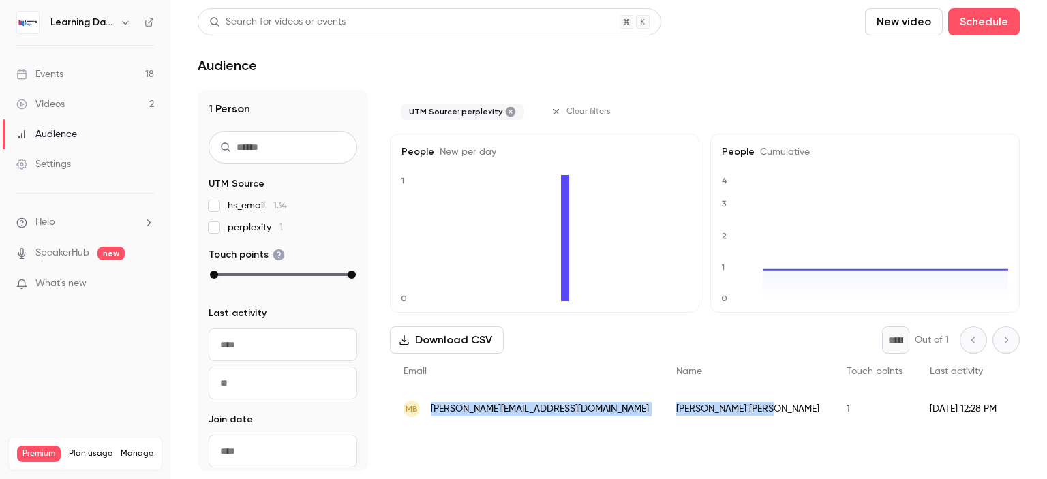
drag, startPoint x: 615, startPoint y: 414, endPoint x: 423, endPoint y: 414, distance: 192.2
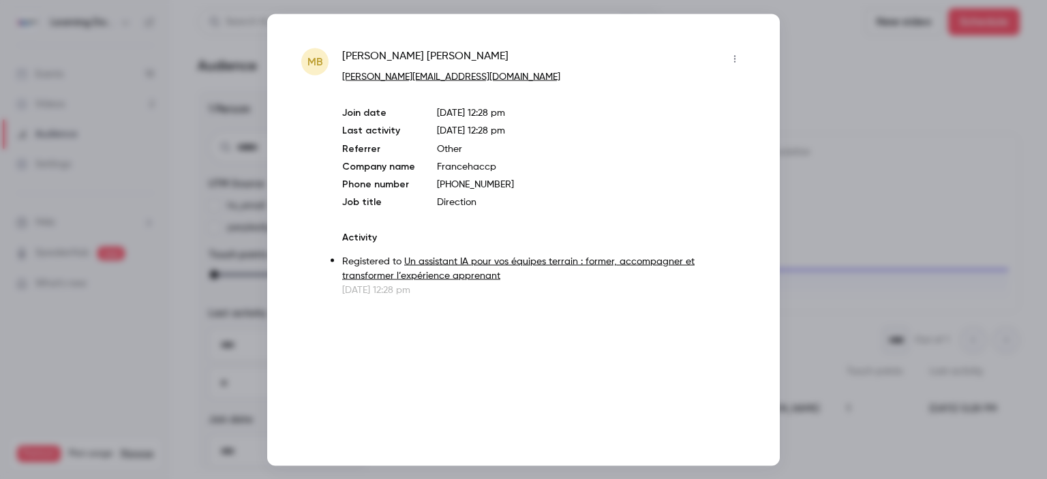
click at [904, 159] on div at bounding box center [523, 239] width 1047 height 479
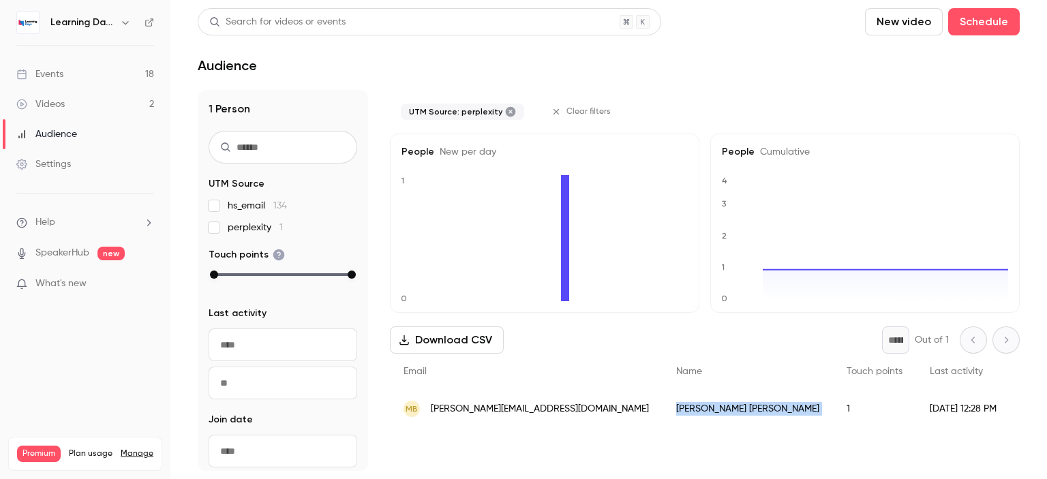
drag, startPoint x: 637, startPoint y: 410, endPoint x: 556, endPoint y: 412, distance: 81.1
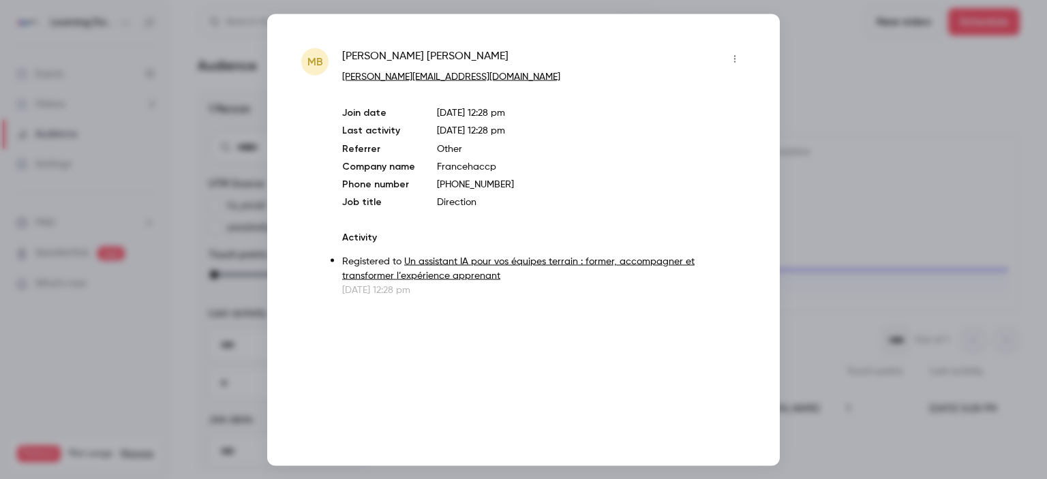
drag, startPoint x: 556, startPoint y: 412, endPoint x: 481, endPoint y: 100, distance: 320.5
click at [481, 100] on div "[PERSON_NAME] [PERSON_NAME][EMAIL_ADDRESS][DOMAIN_NAME] Join date [DATE] 12:28 …" at bounding box center [543, 172] width 403 height 249
drag, startPoint x: 510, startPoint y: 170, endPoint x: 427, endPoint y: 159, distance: 83.2
click at [427, 159] on div "Join date [DATE] 12:28 pm Last activity [DATE] 12:28 pm Referrer Other Company …" at bounding box center [543, 157] width 403 height 103
drag, startPoint x: 419, startPoint y: 55, endPoint x: 696, endPoint y: 42, distance: 277.0
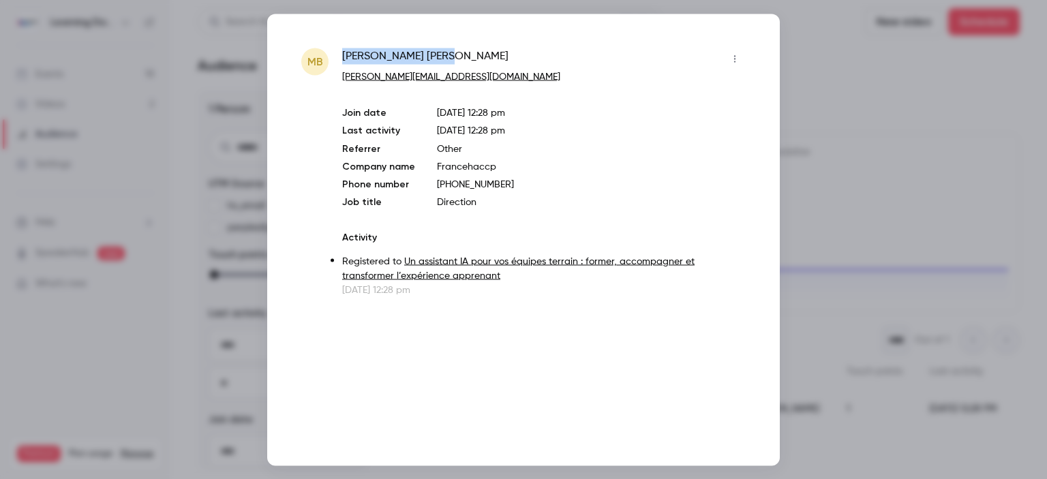
click at [347, 57] on div "[PERSON_NAME]" at bounding box center [543, 59] width 403 height 22
click at [803, 63] on div at bounding box center [523, 239] width 1047 height 479
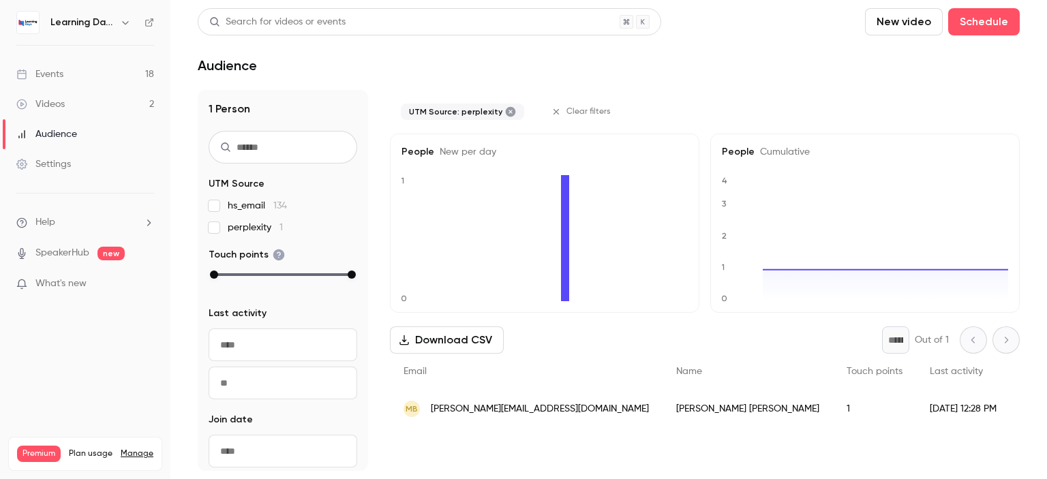
click at [116, 76] on link "Events 18" at bounding box center [85, 74] width 170 height 30
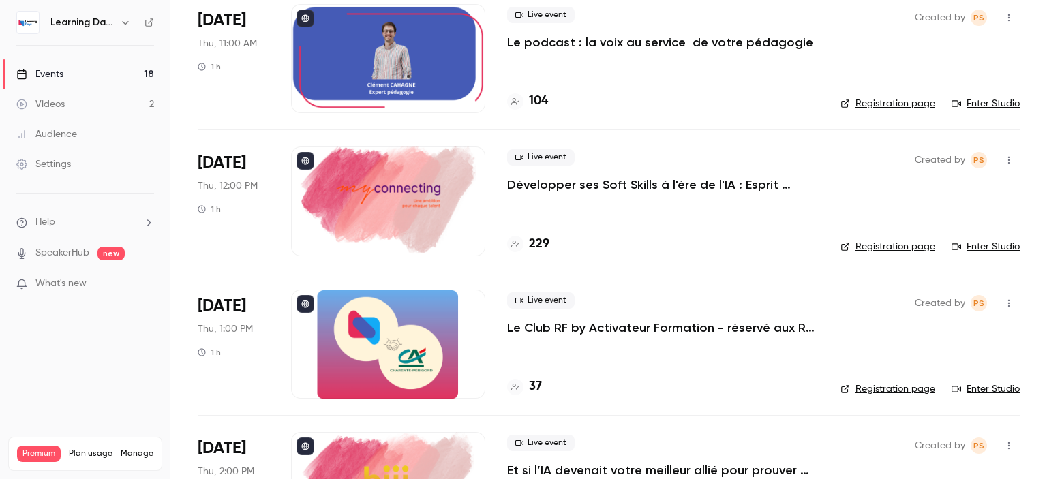
scroll to position [1961, 0]
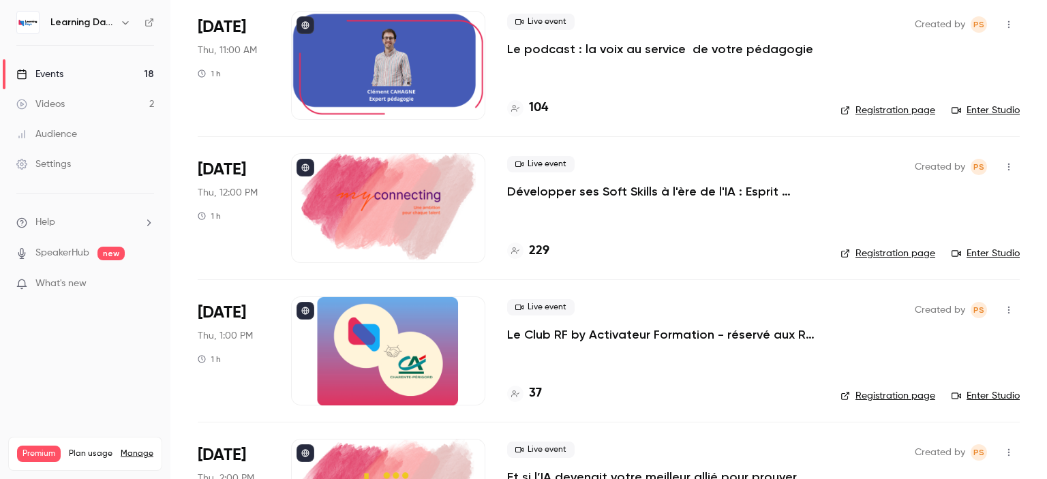
click at [719, 196] on p "Développer ses Soft Skills à l'ère de l'IA : Esprit critique & IA" at bounding box center [662, 191] width 311 height 16
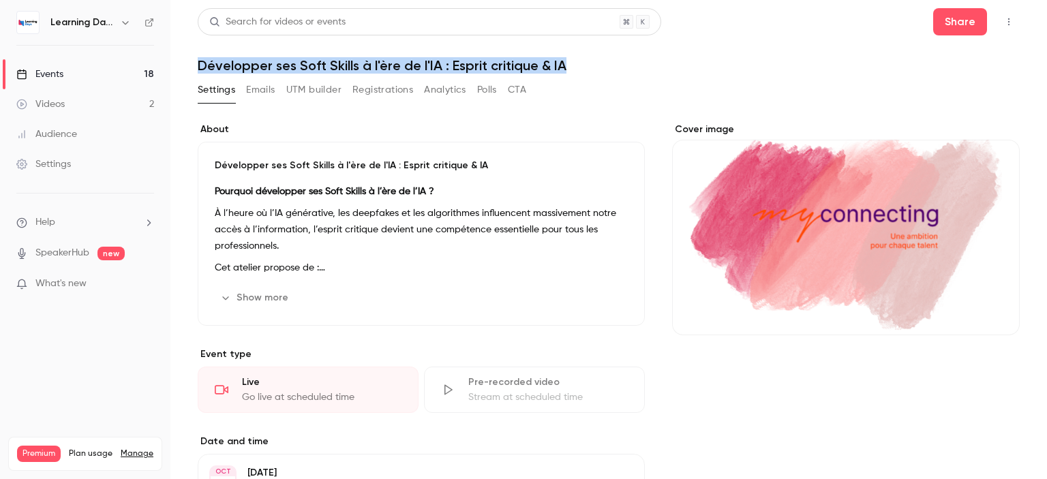
drag, startPoint x: 600, startPoint y: 57, endPoint x: 198, endPoint y: 67, distance: 402.3
click at [198, 67] on h1 "Développer ses Soft Skills à l'ère de l'IA : Esprit critique & IA" at bounding box center [609, 65] width 822 height 16
